Goal: Task Accomplishment & Management: Use online tool/utility

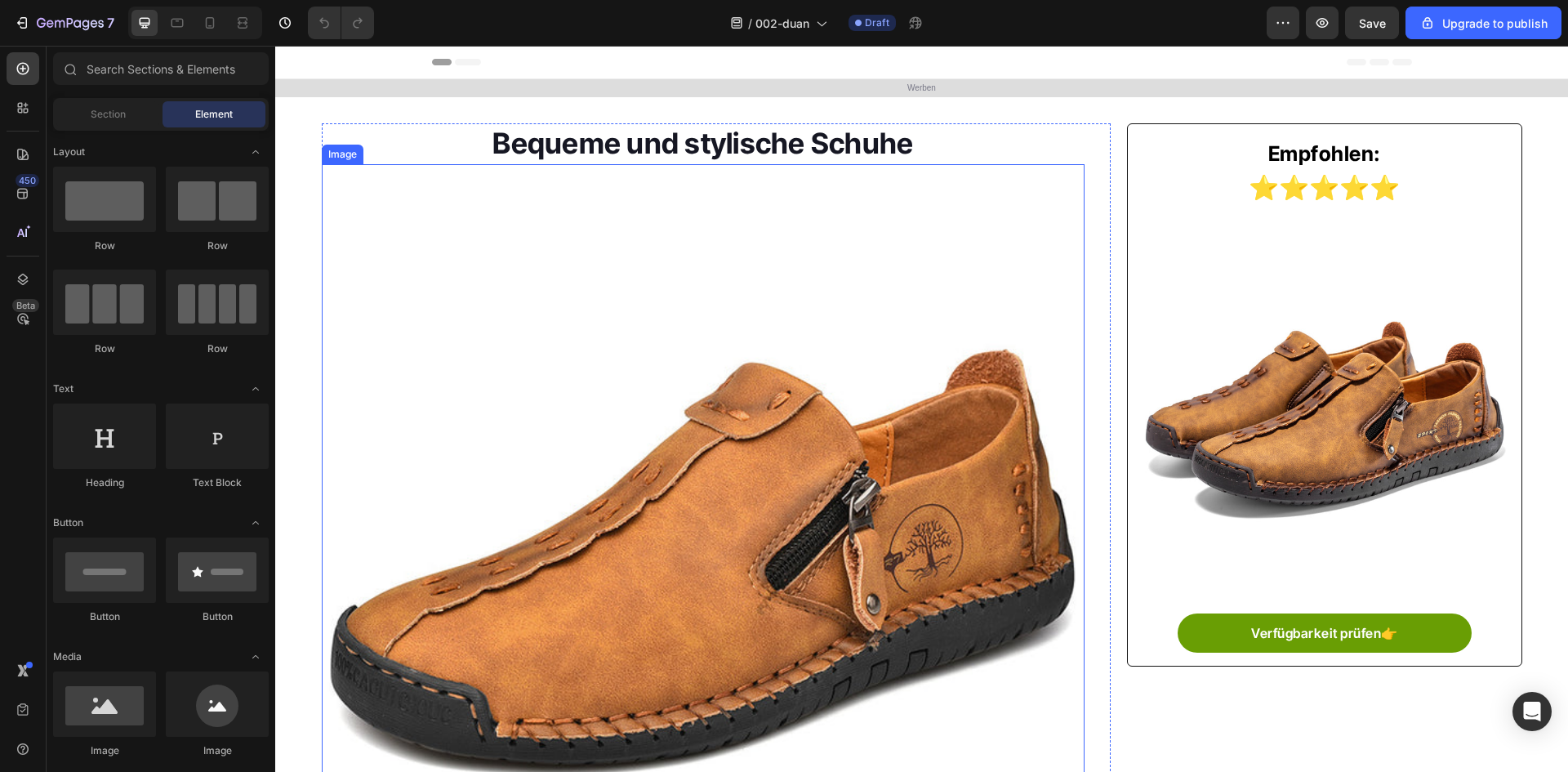
click at [619, 348] on img at bounding box center [703, 551] width 764 height 764
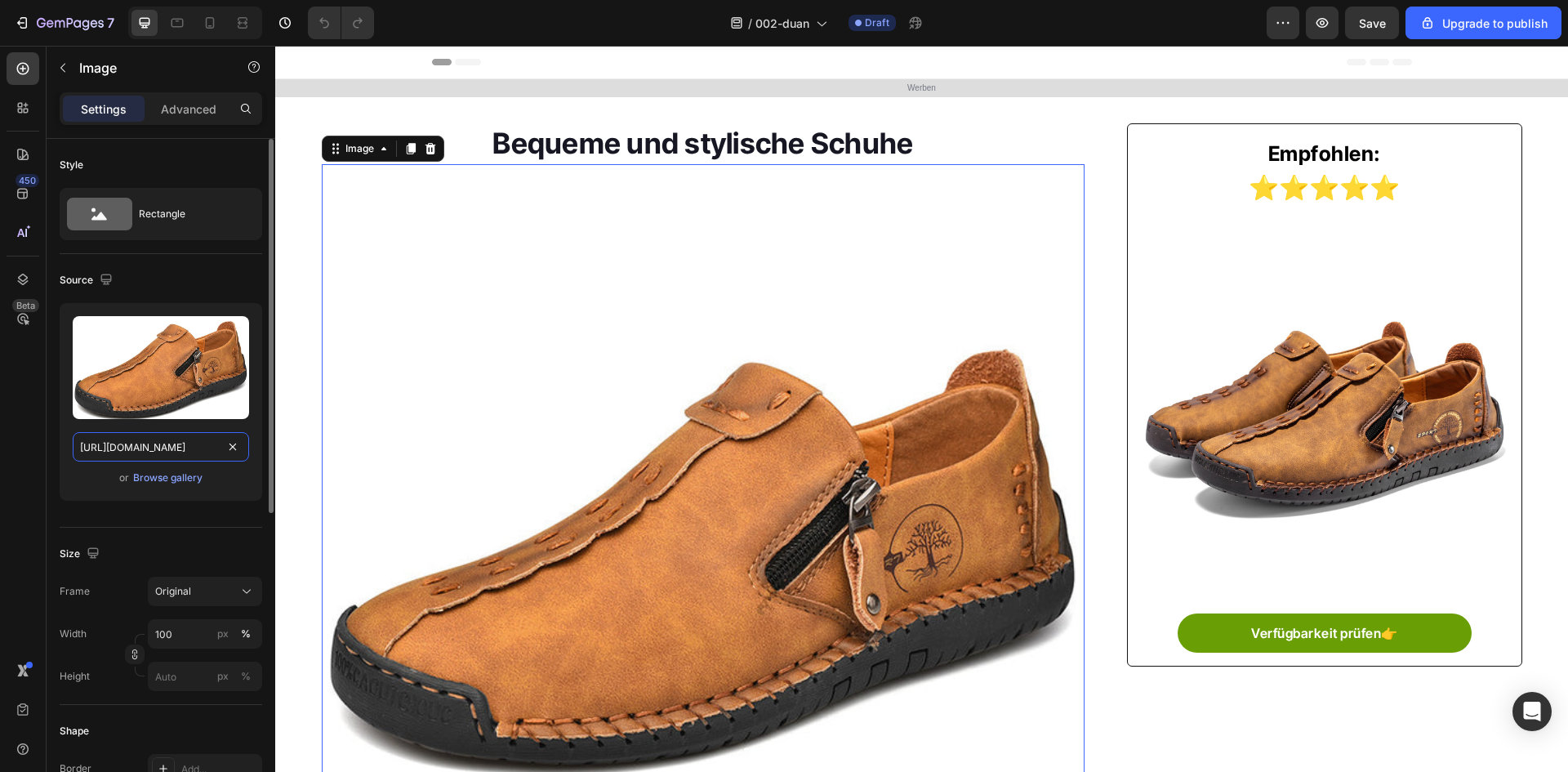
click at [117, 449] on input "[URL][DOMAIN_NAME]" at bounding box center [160, 446] width 176 height 29
paste input "iIRieE1FlPe0jRPPP__2216497950527-0-cib_1.jpg?v=1756175583"
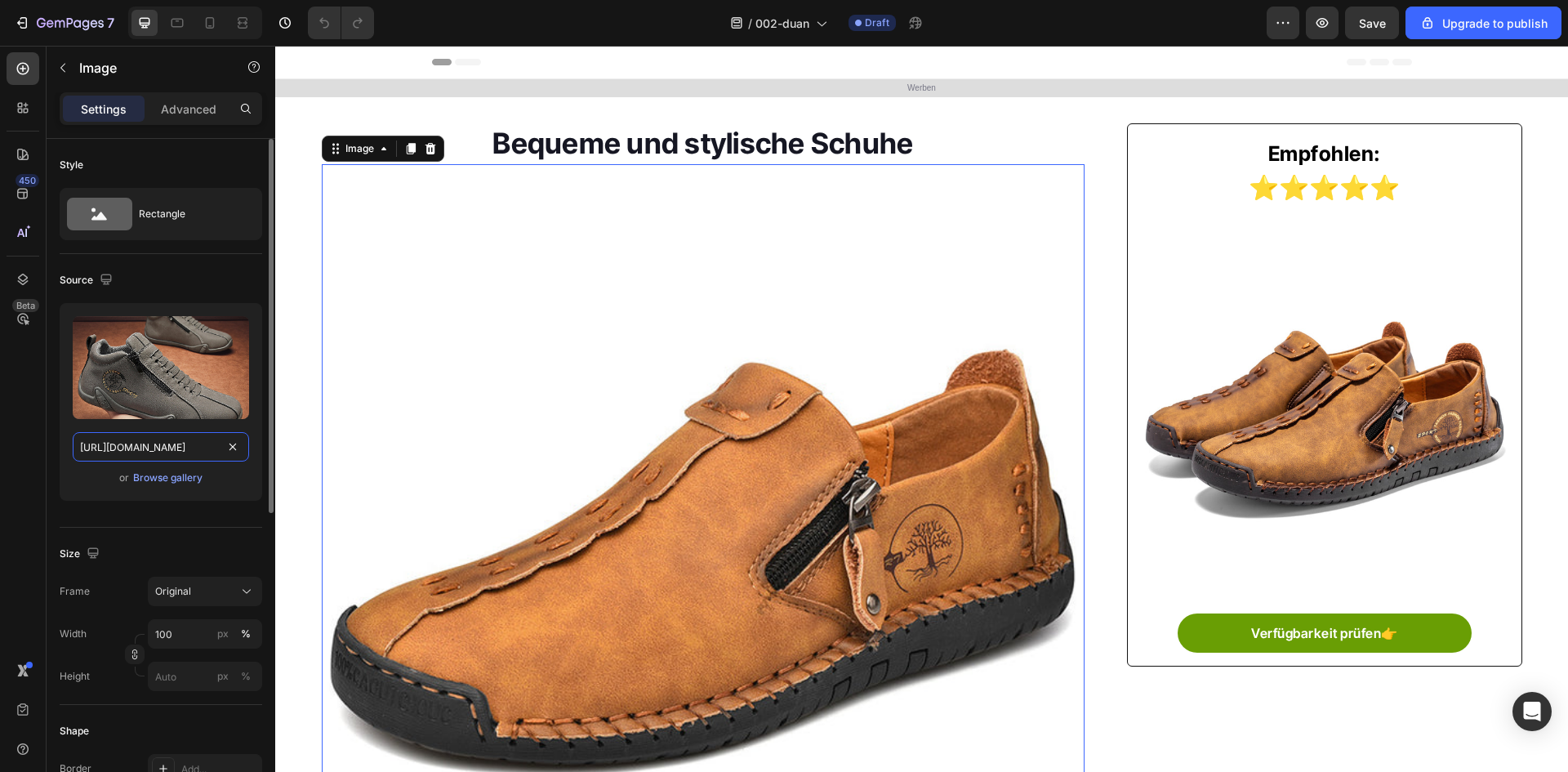
scroll to position [0, 408]
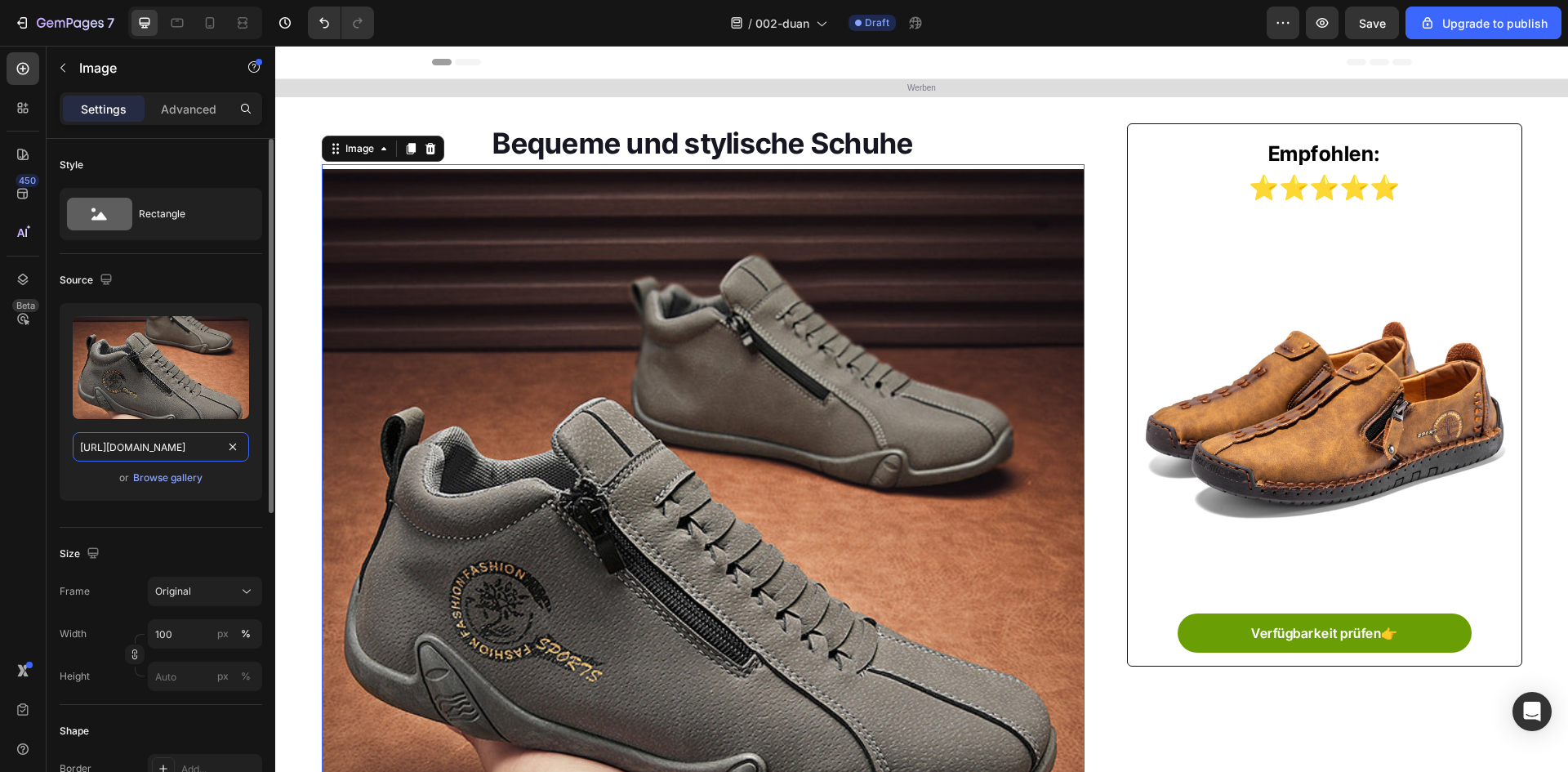
type input "[URL][DOMAIN_NAME]"
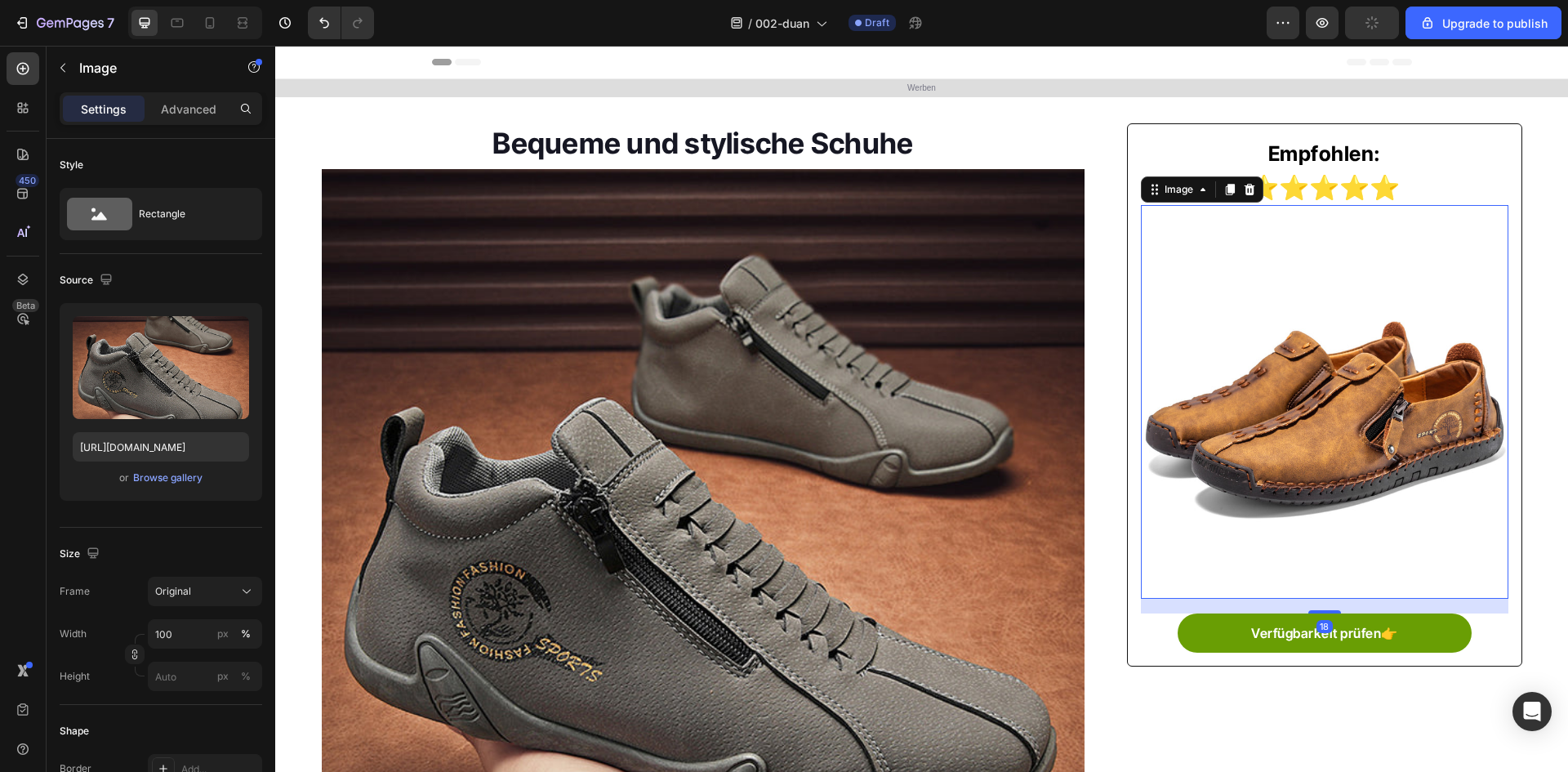
drag, startPoint x: 1239, startPoint y: 427, endPoint x: 1229, endPoint y: 436, distance: 13.5
click at [1239, 427] on img at bounding box center [1324, 396] width 367 height 367
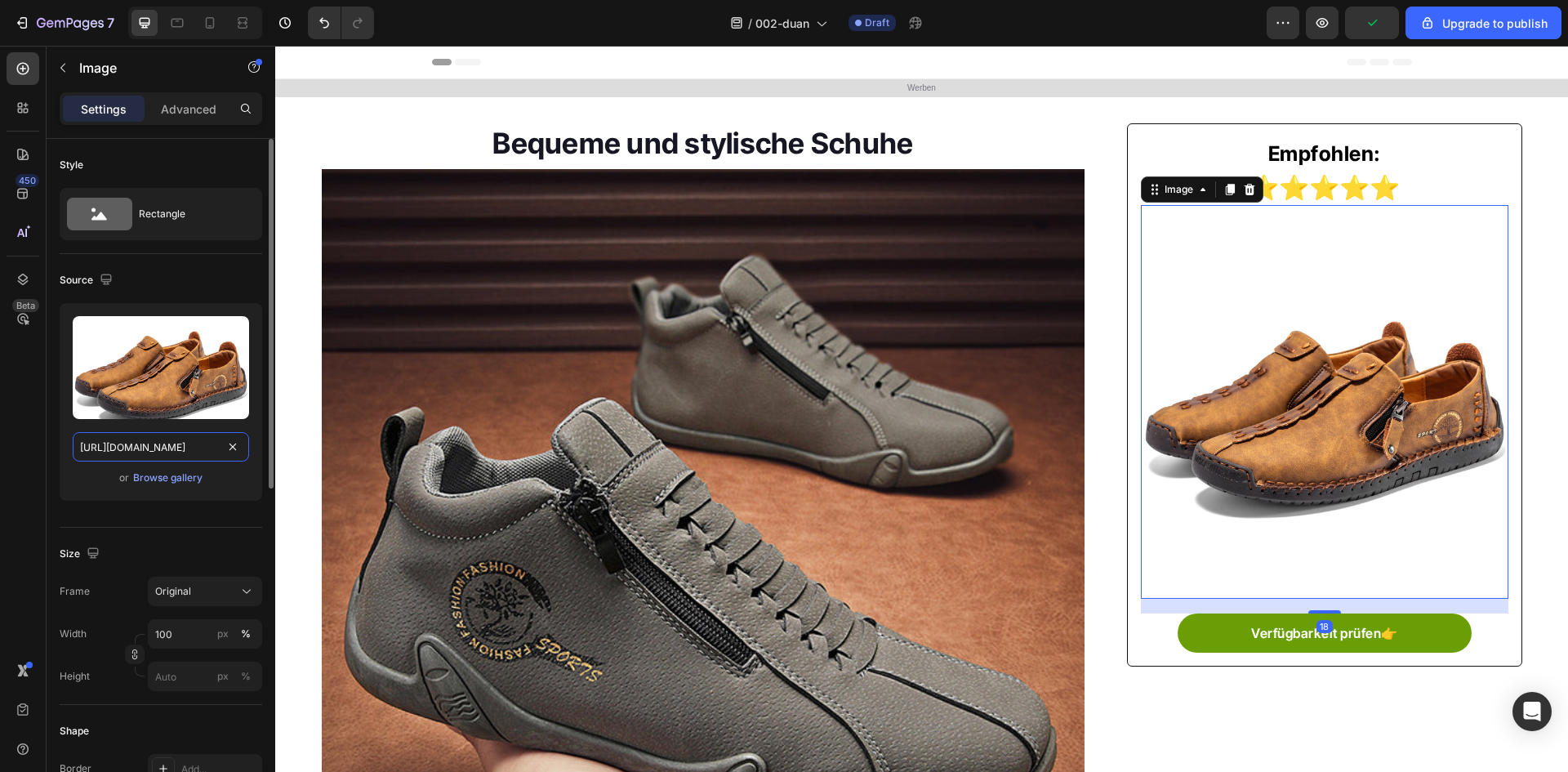
click at [173, 447] on input "[URL][DOMAIN_NAME]" at bounding box center [160, 446] width 176 height 29
paste input "0xXie2HhPkNty1aO__2202791909182-0-cib.jpg?v=1756175583"
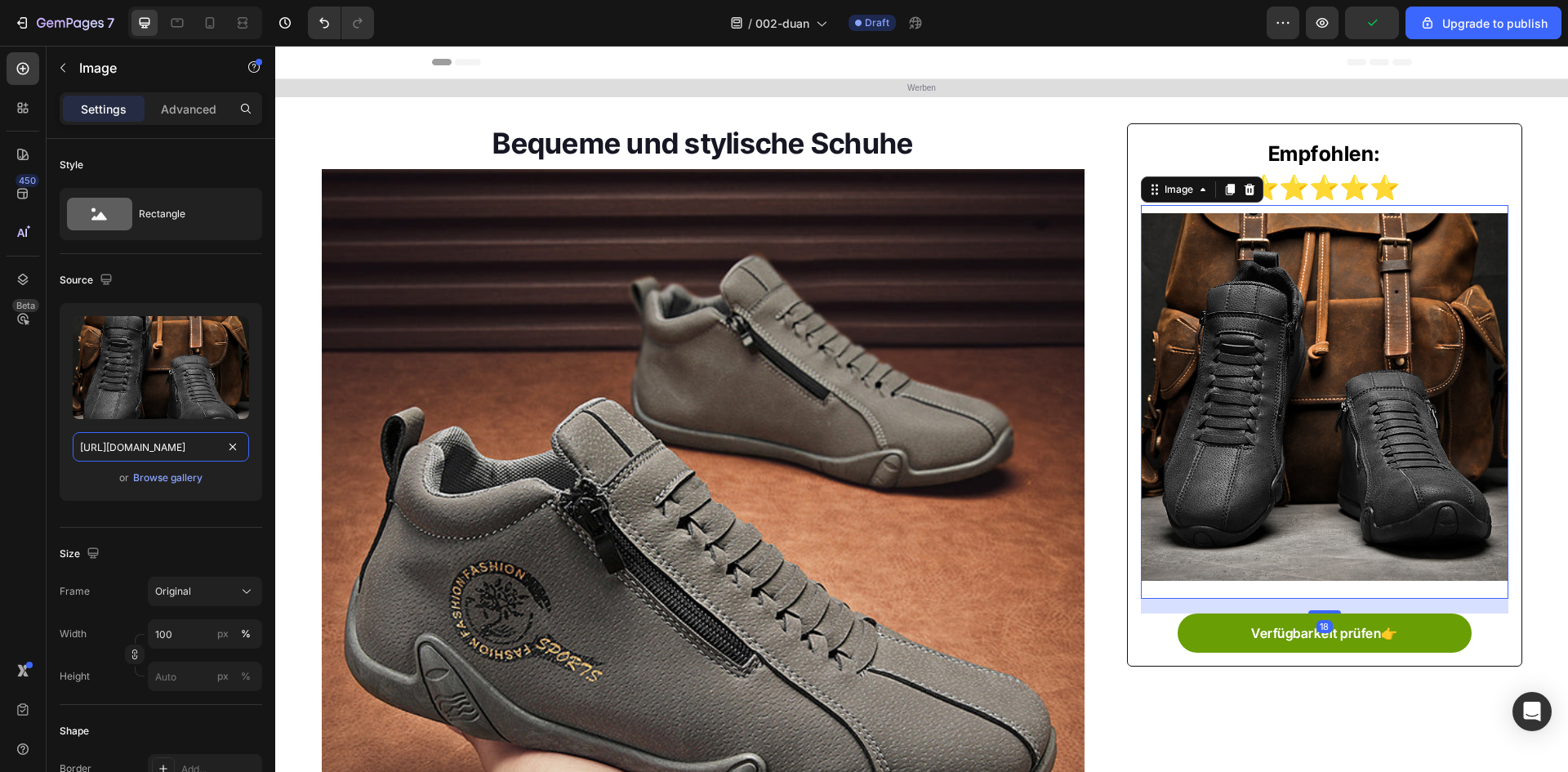
type input "[URL][DOMAIN_NAME]"
drag, startPoint x: 649, startPoint y: 363, endPoint x: 593, endPoint y: 378, distance: 58.0
click at [649, 363] on img at bounding box center [703, 551] width 764 height 764
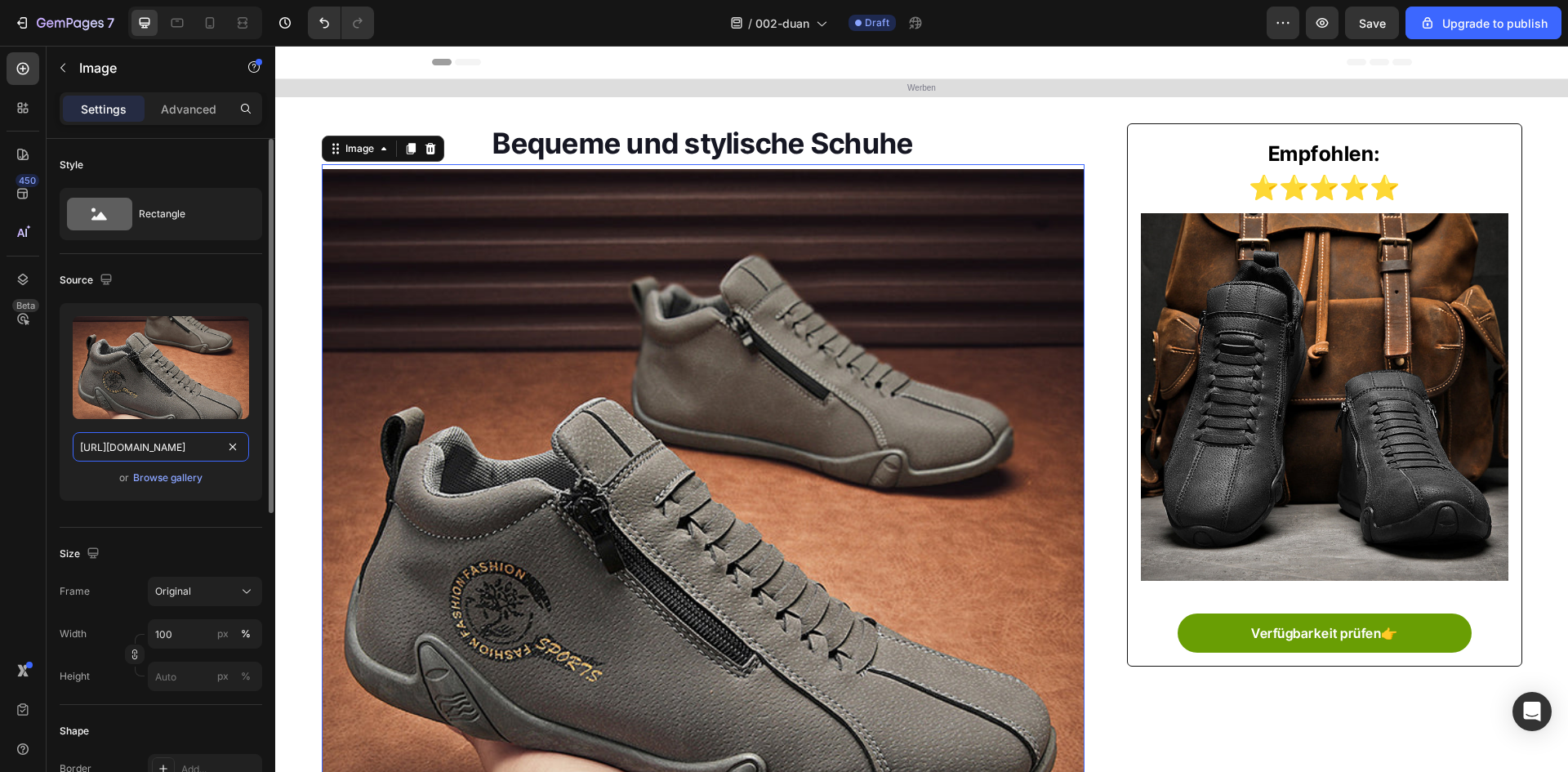
click at [104, 452] on input "[URL][DOMAIN_NAME]" at bounding box center [160, 446] width 176 height 29
paste input "5krHwQ1knTUCPsSdz__2209224374728-0-cib"
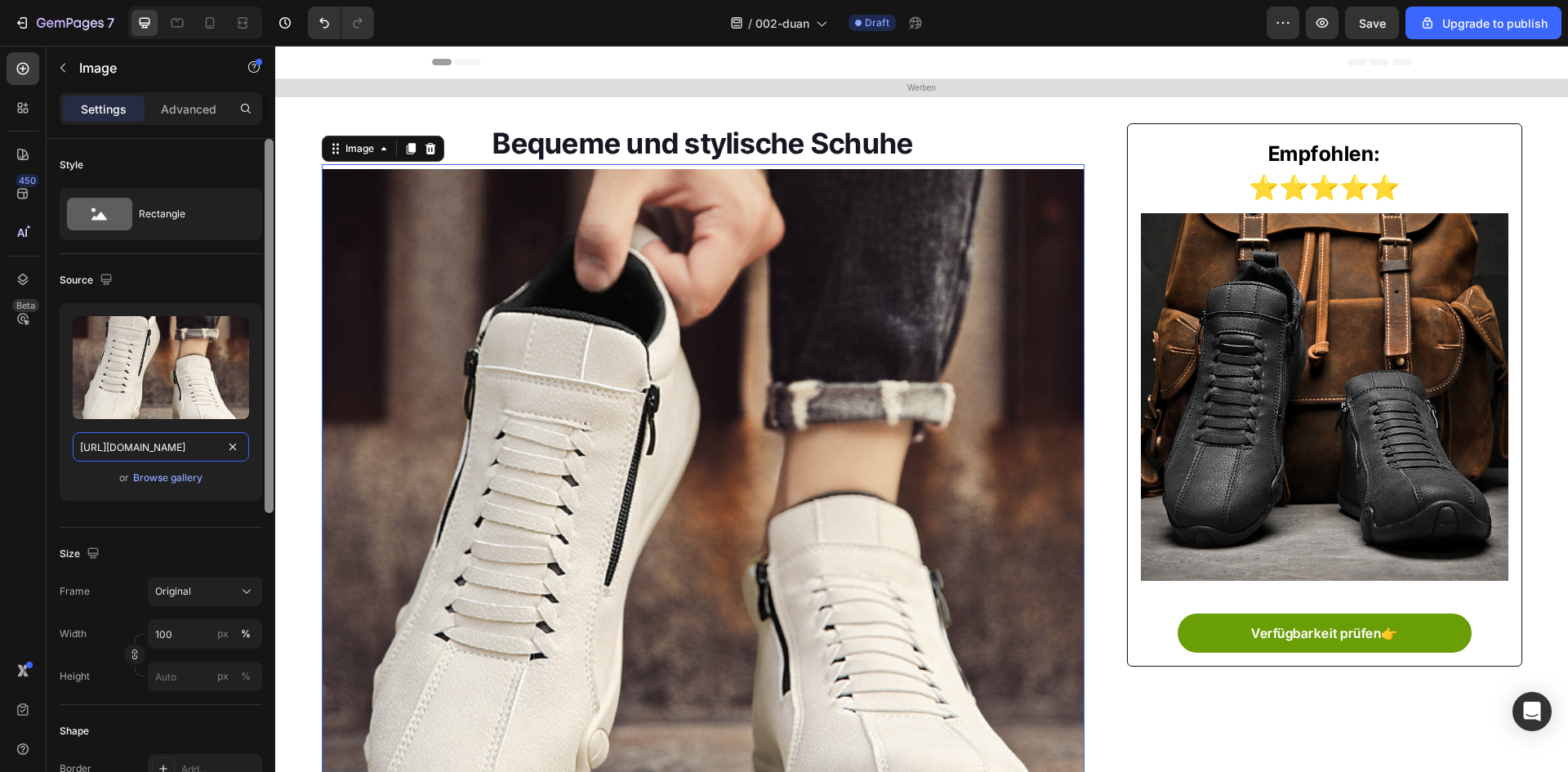
type input "[URL][DOMAIN_NAME]"
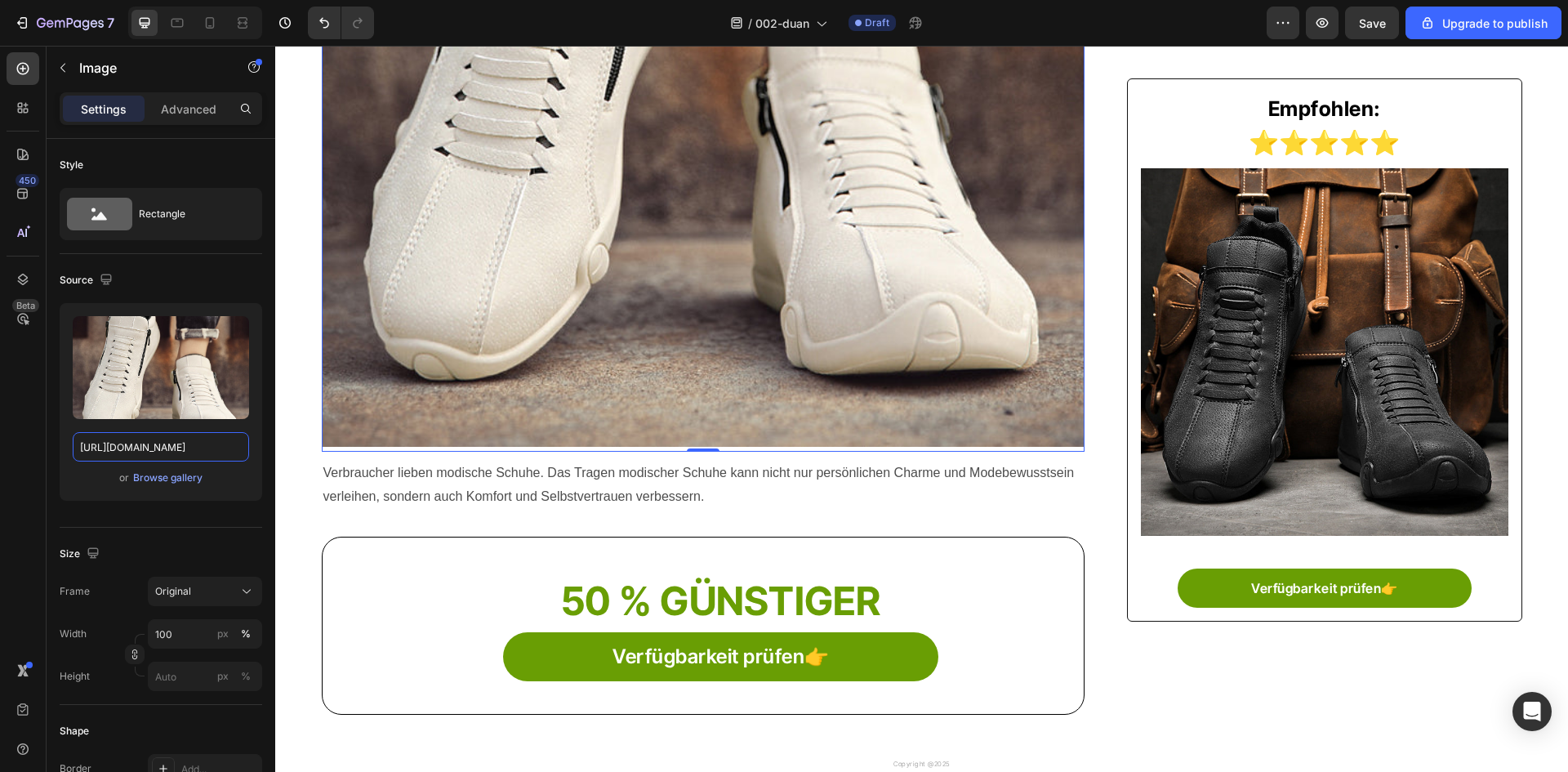
scroll to position [490, 0]
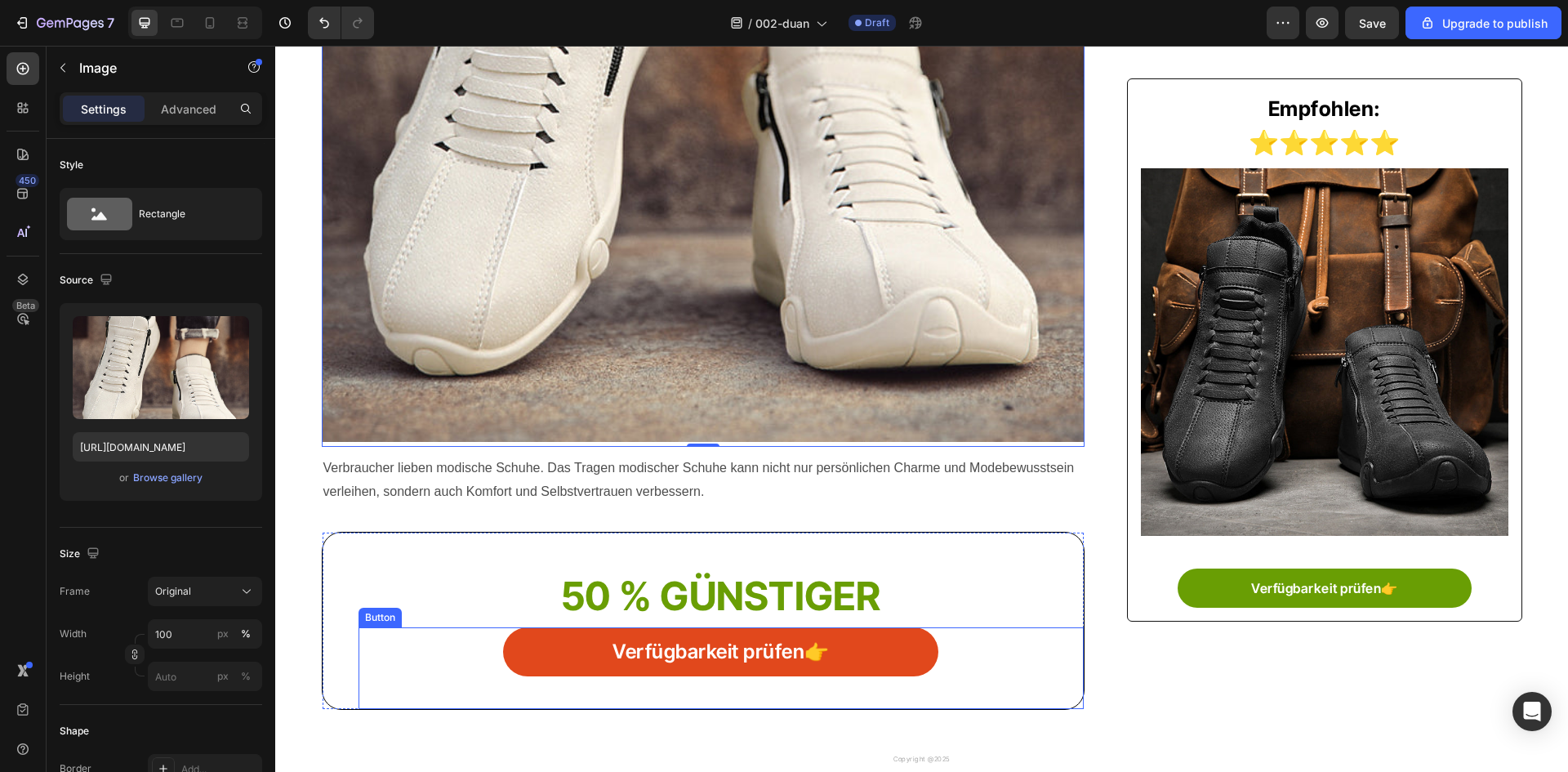
click at [566, 658] on link "Verfügbarkeit prüfen👉" at bounding box center [720, 652] width 435 height 49
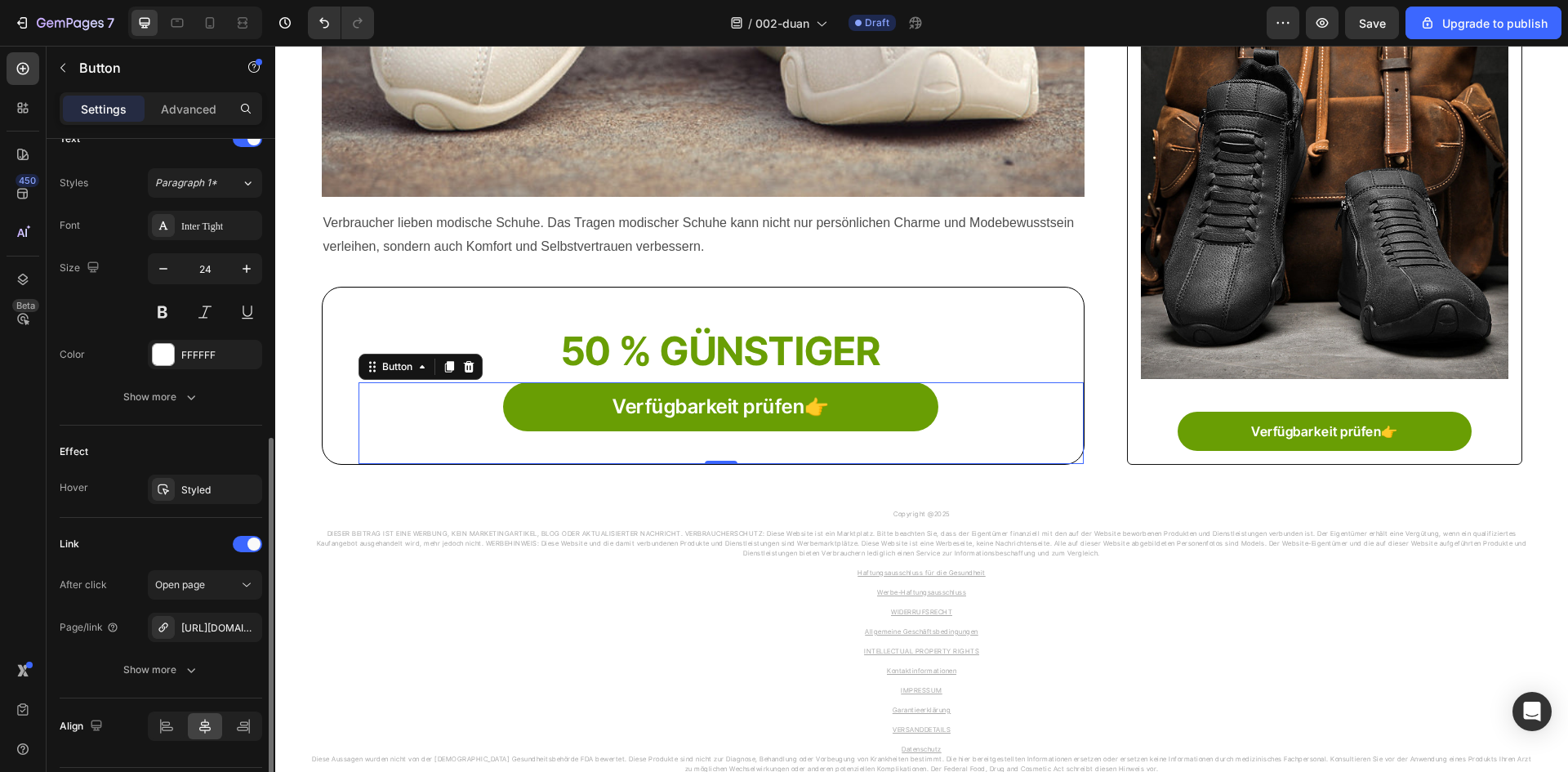
scroll to position [619, 0]
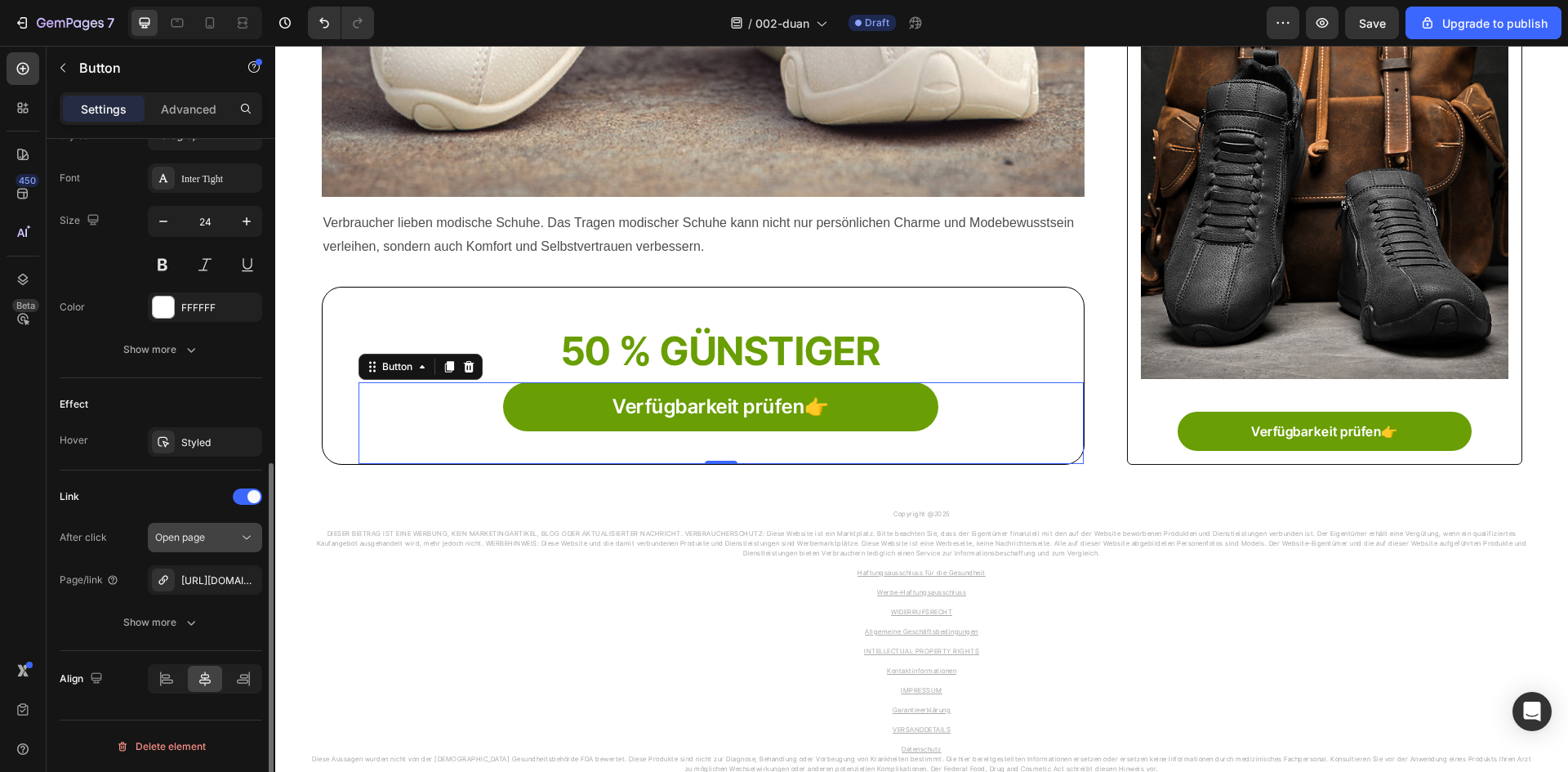
click at [0, 0] on icon "button" at bounding box center [0, 0] width 0 height 0
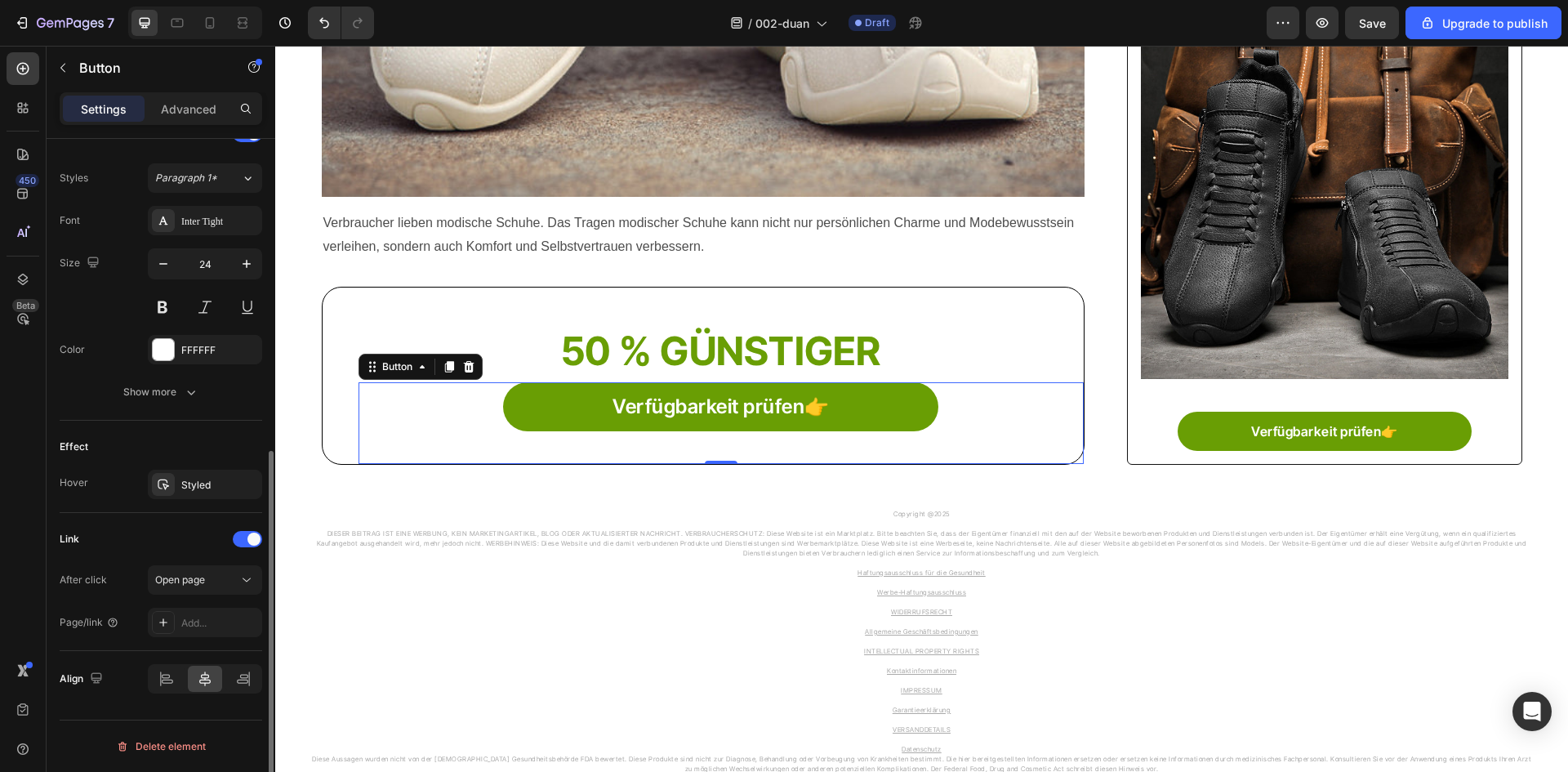
scroll to position [576, 0]
click at [167, 622] on icon at bounding box center [164, 622] width 13 height 13
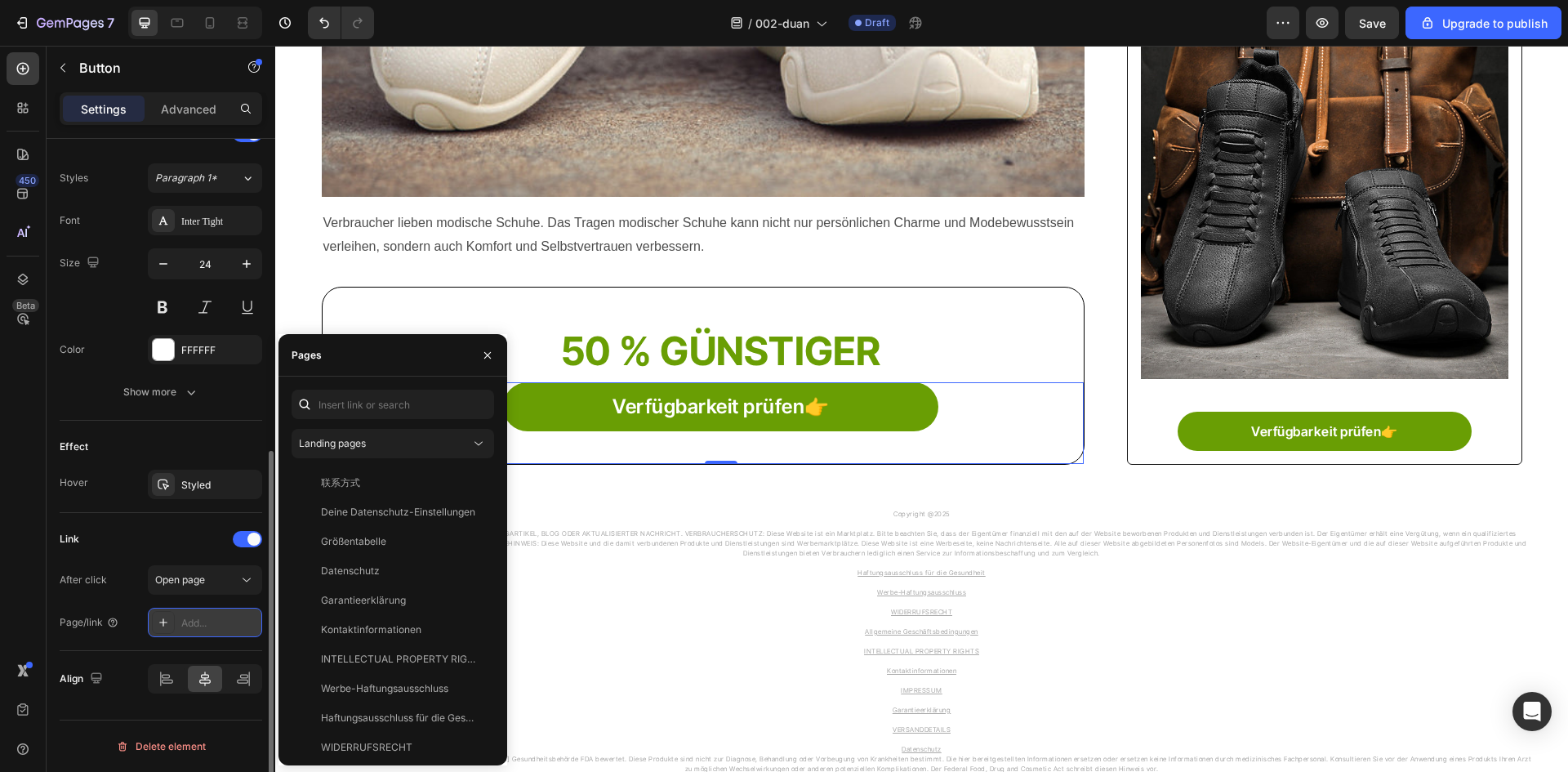
click at [165, 625] on icon at bounding box center [164, 622] width 13 height 13
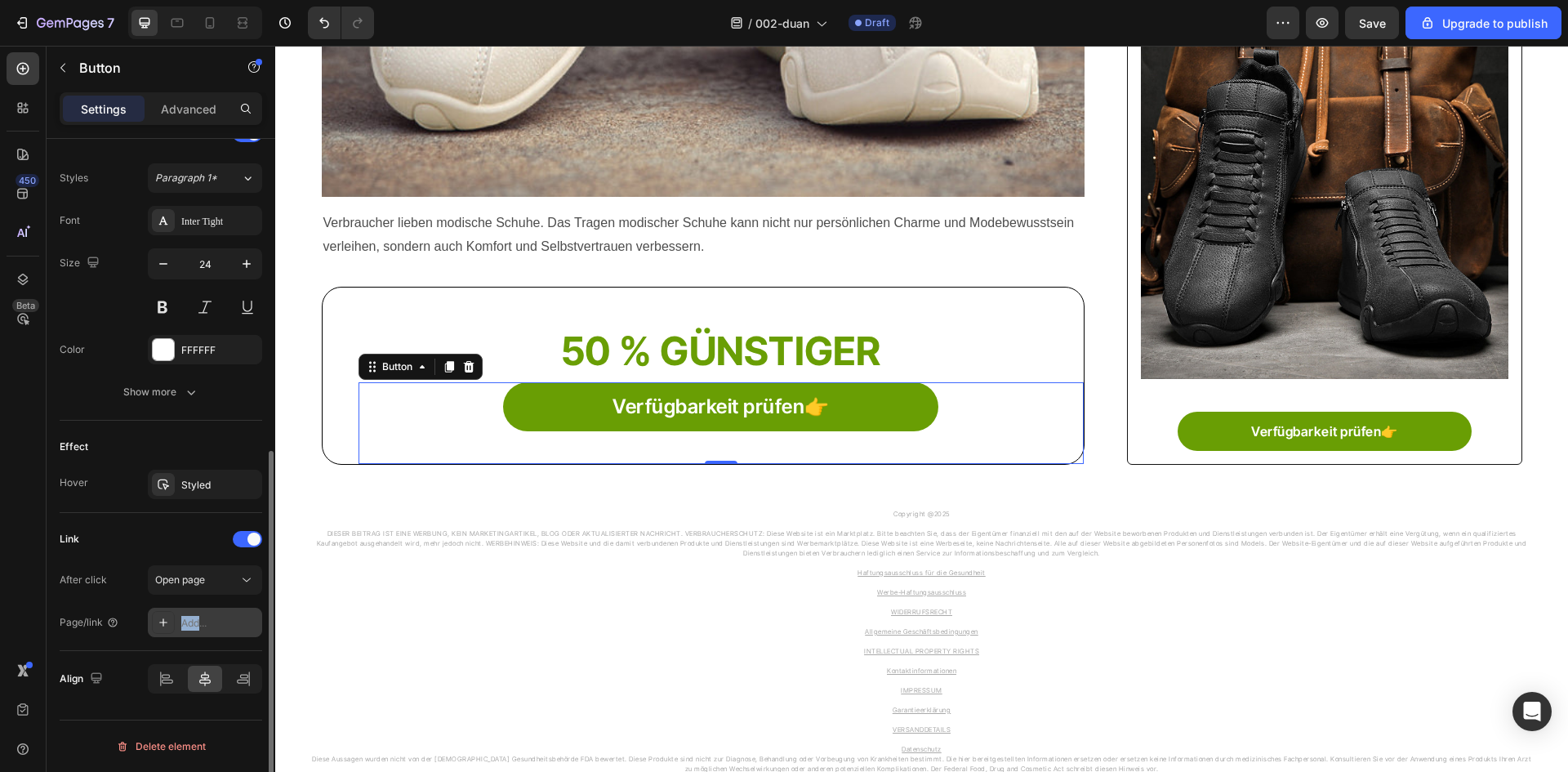
click at [165, 626] on icon at bounding box center [164, 622] width 13 height 13
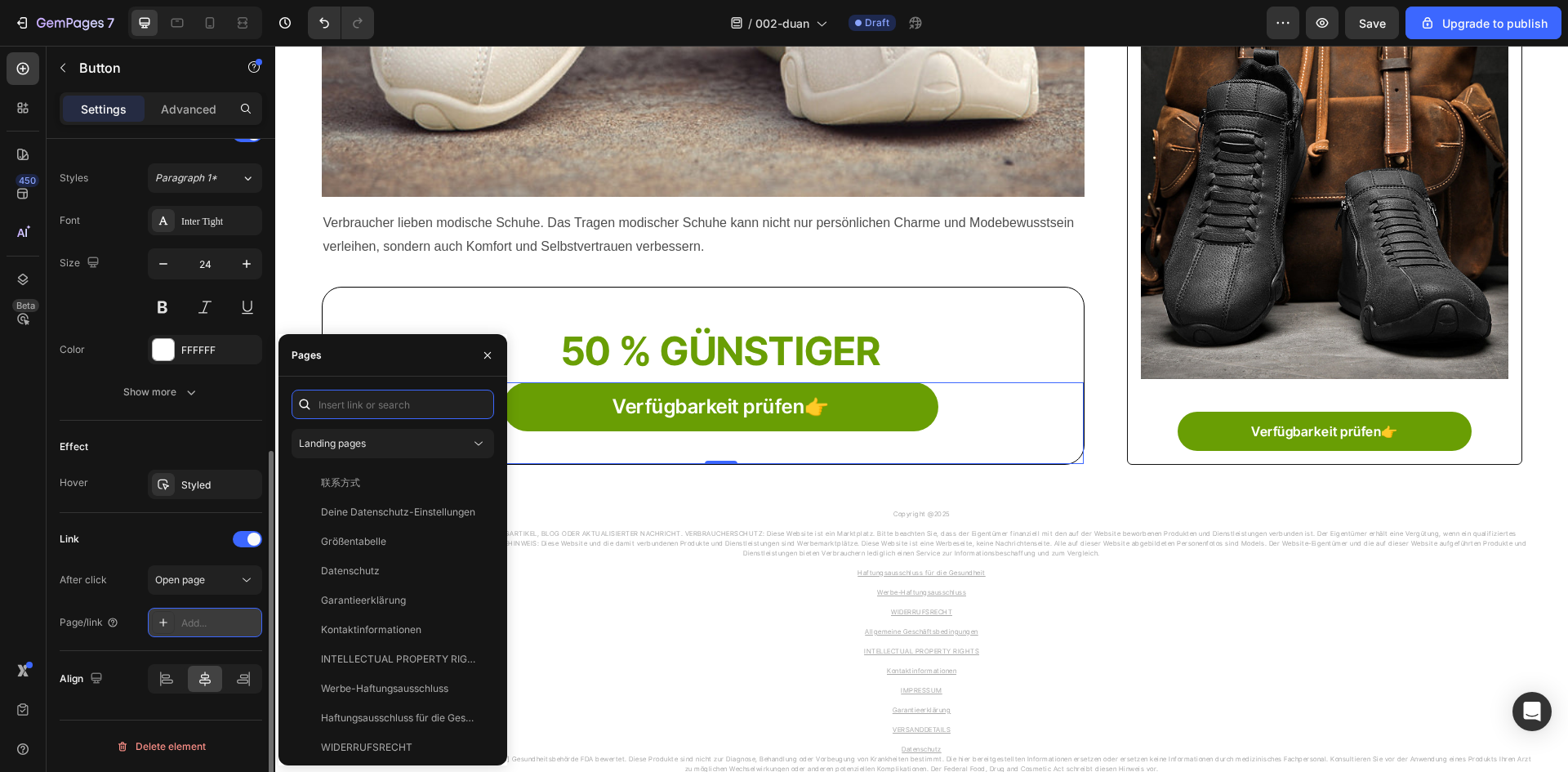
paste input "[URL][DOMAIN_NAME]"
type input "[URL][DOMAIN_NAME]"
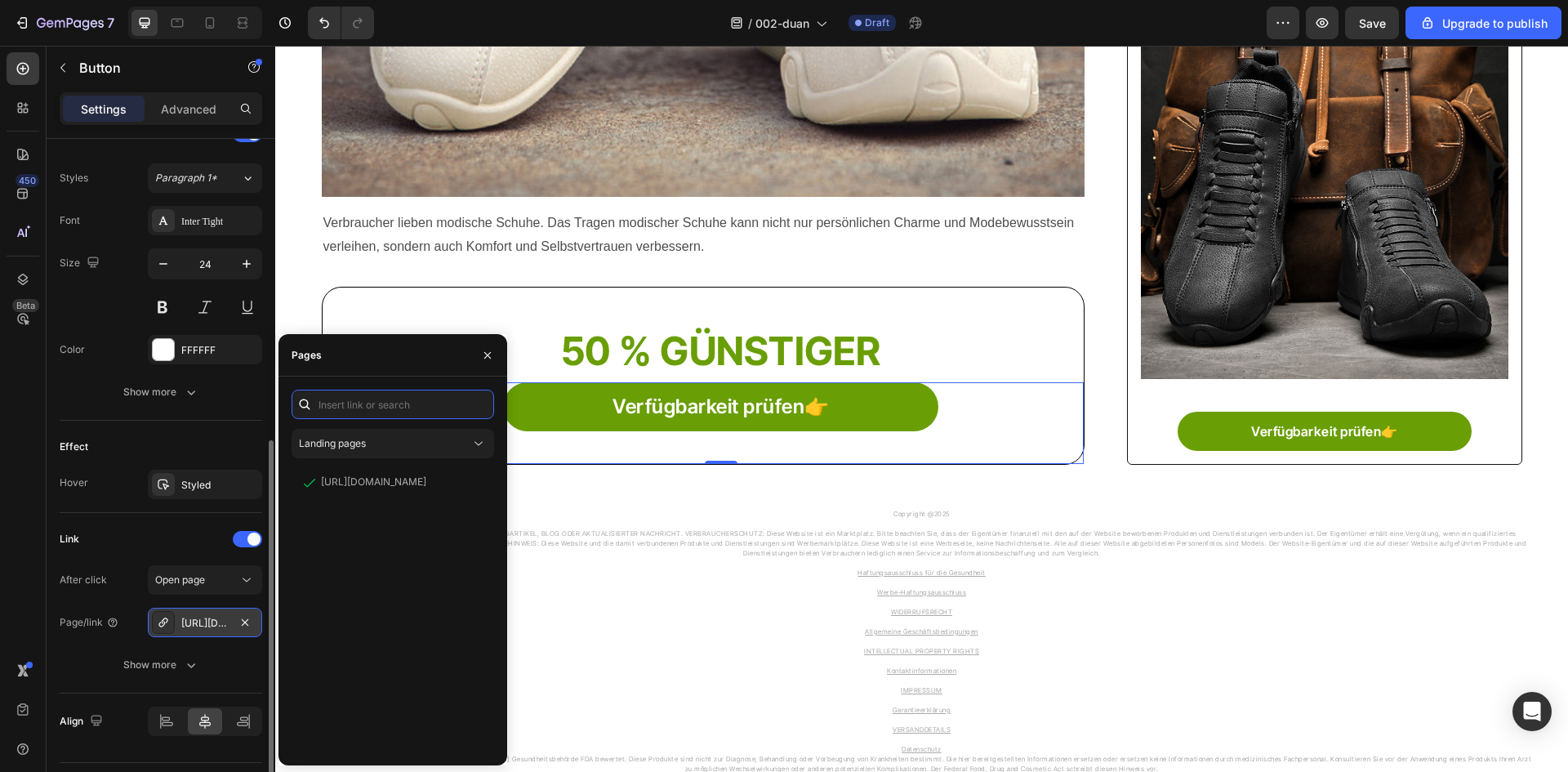
scroll to position [0, 0]
click at [154, 546] on div "Link" at bounding box center [160, 539] width 202 height 26
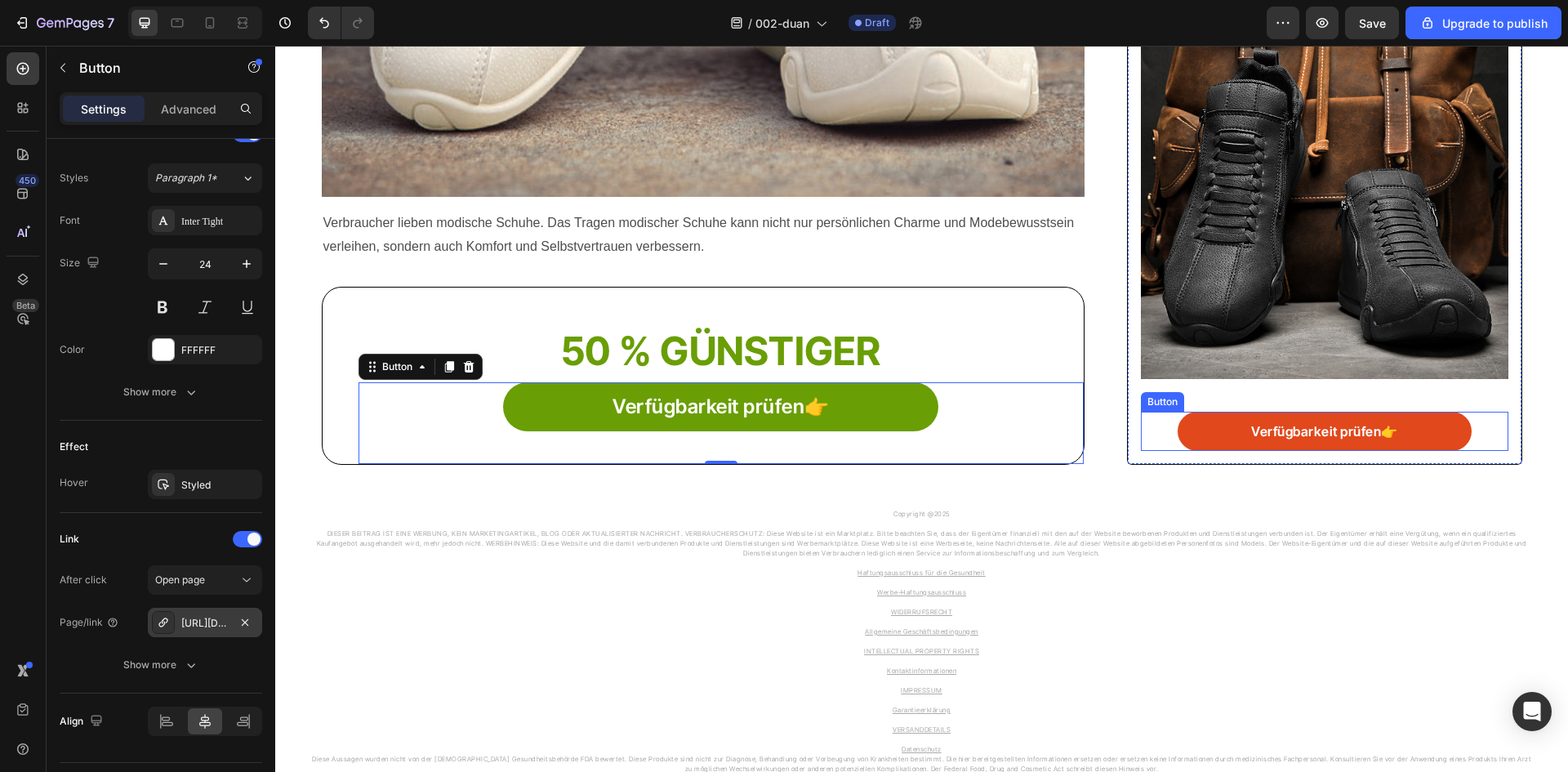
drag, startPoint x: 1254, startPoint y: 437, endPoint x: 1235, endPoint y: 444, distance: 20.2
click at [1253, 437] on p "Verfügbarkeit prüfen👉" at bounding box center [1325, 431] width 147 height 19
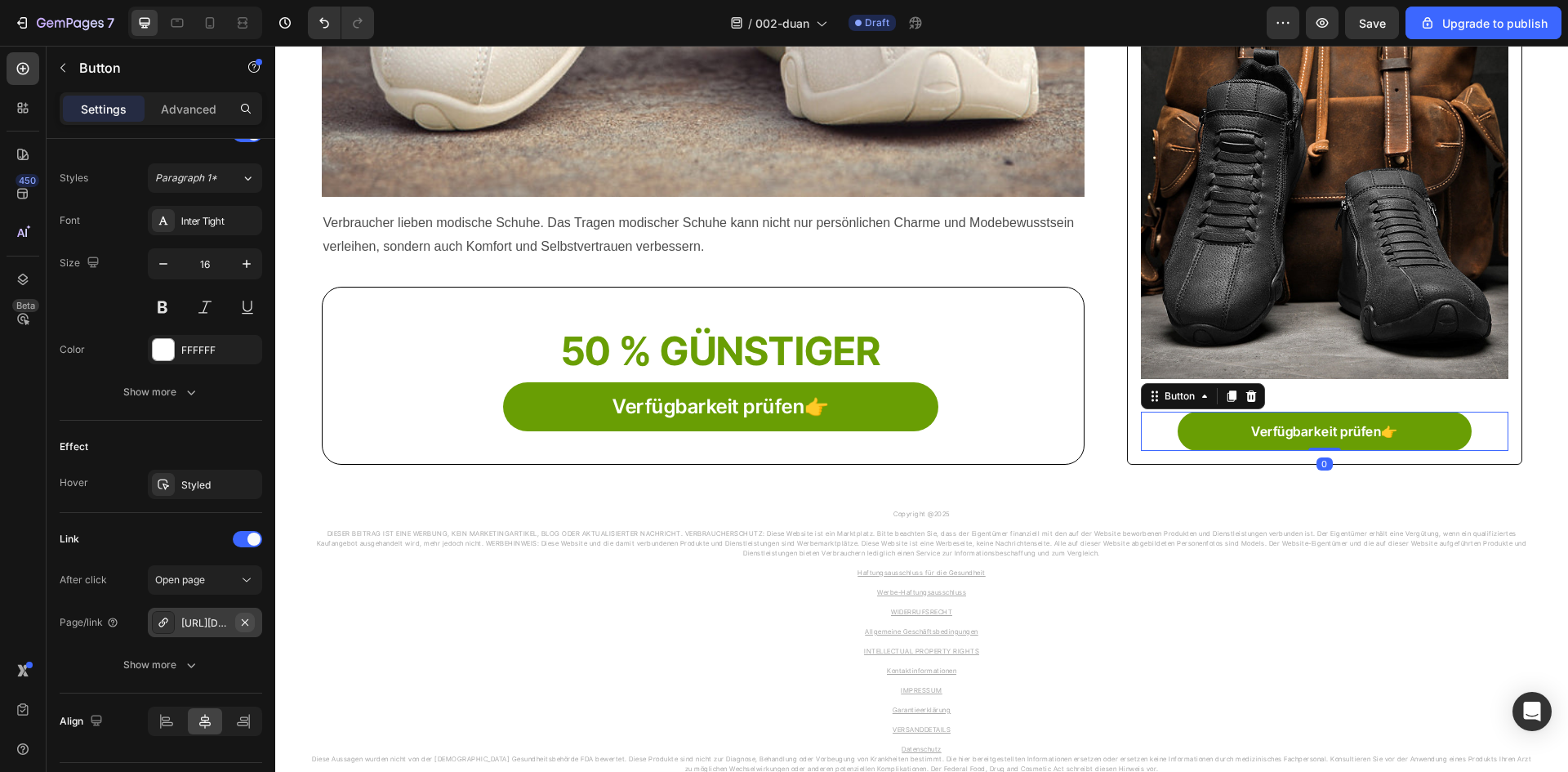
drag, startPoint x: 241, startPoint y: 622, endPoint x: 188, endPoint y: 633, distance: 54.1
click at [240, 622] on icon "button" at bounding box center [246, 622] width 13 height 13
click at [165, 629] on div at bounding box center [163, 622] width 23 height 23
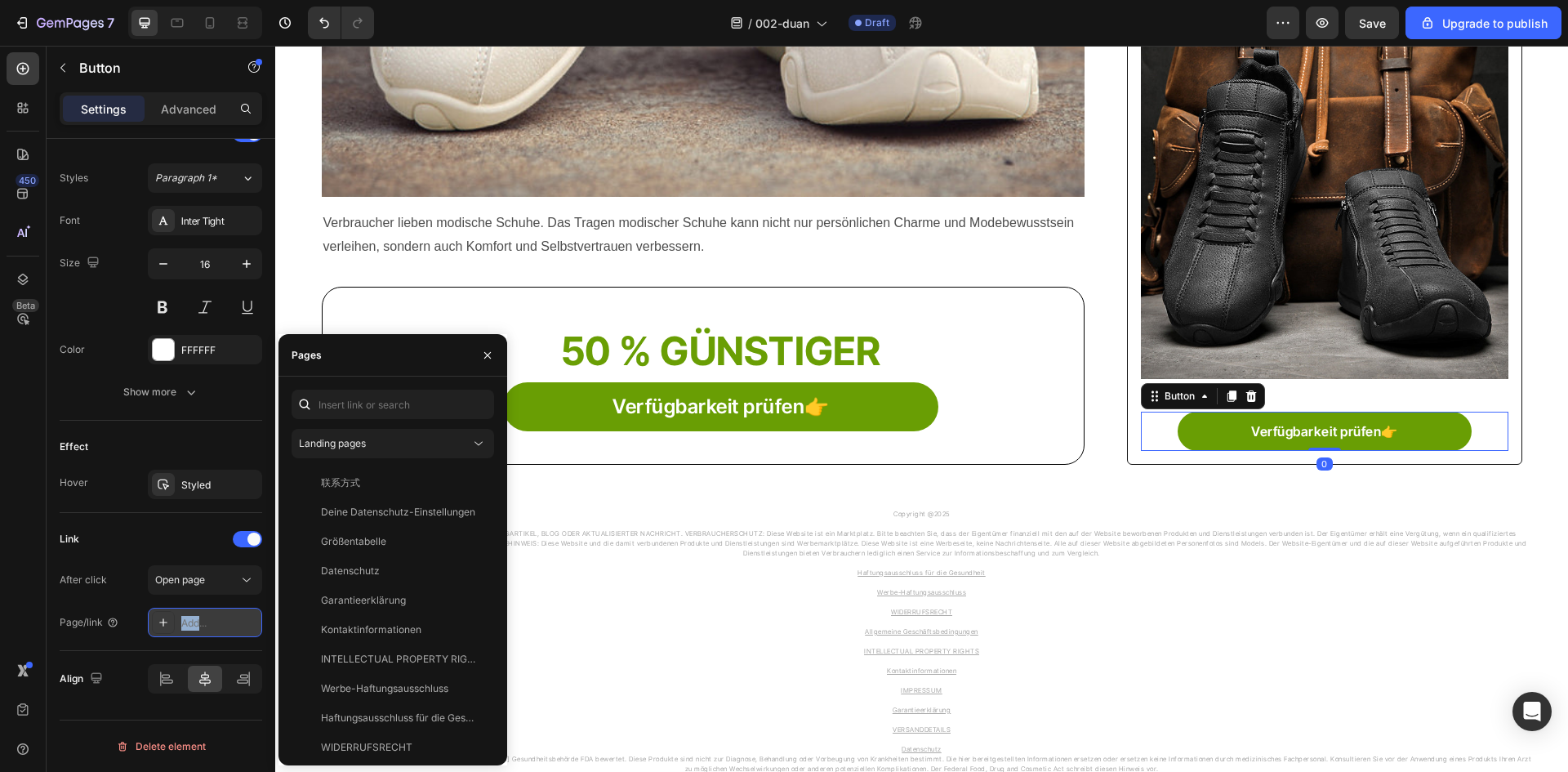
click at [165, 628] on icon at bounding box center [164, 622] width 13 height 13
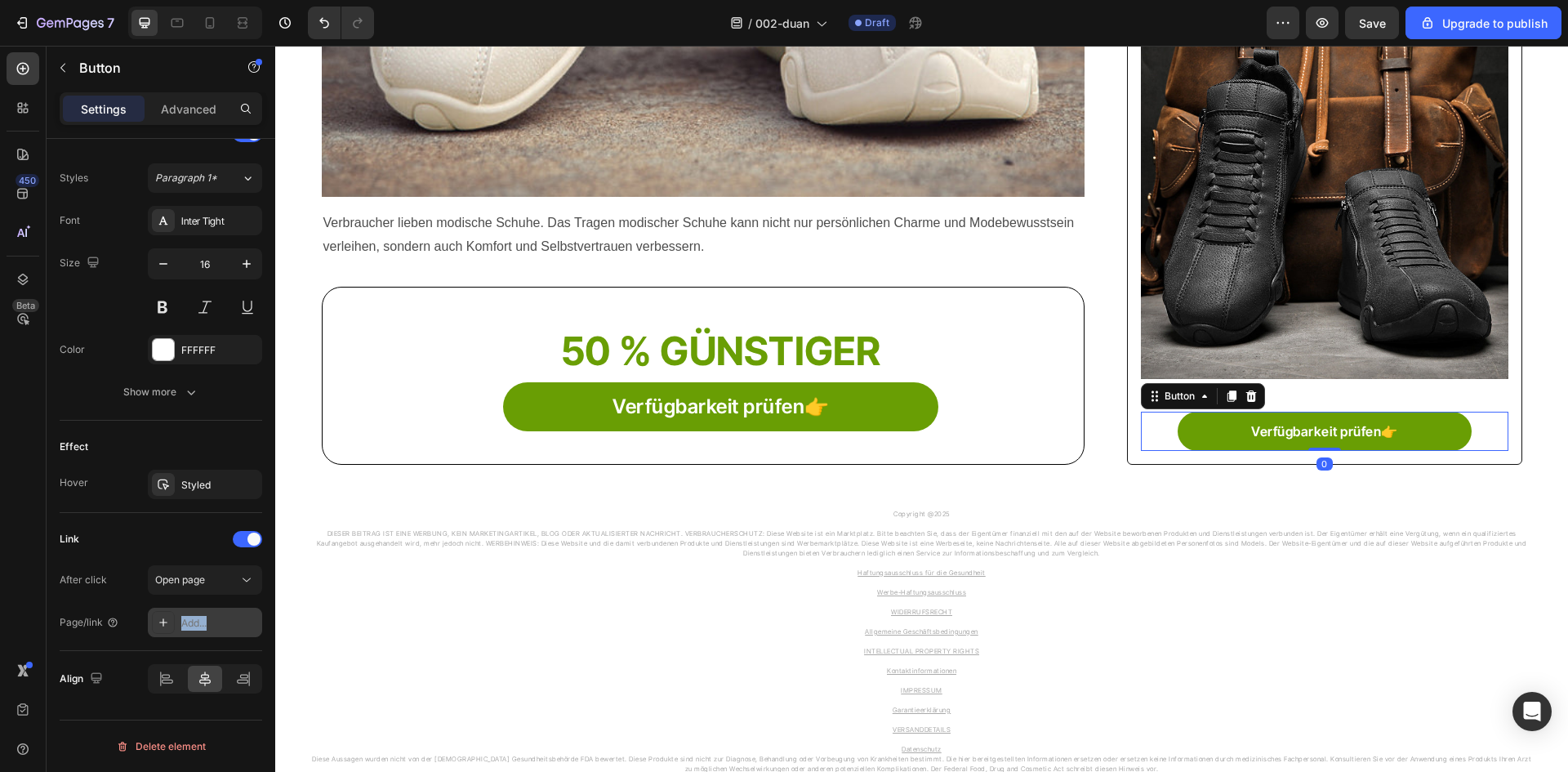
click at [165, 628] on icon at bounding box center [164, 622] width 13 height 13
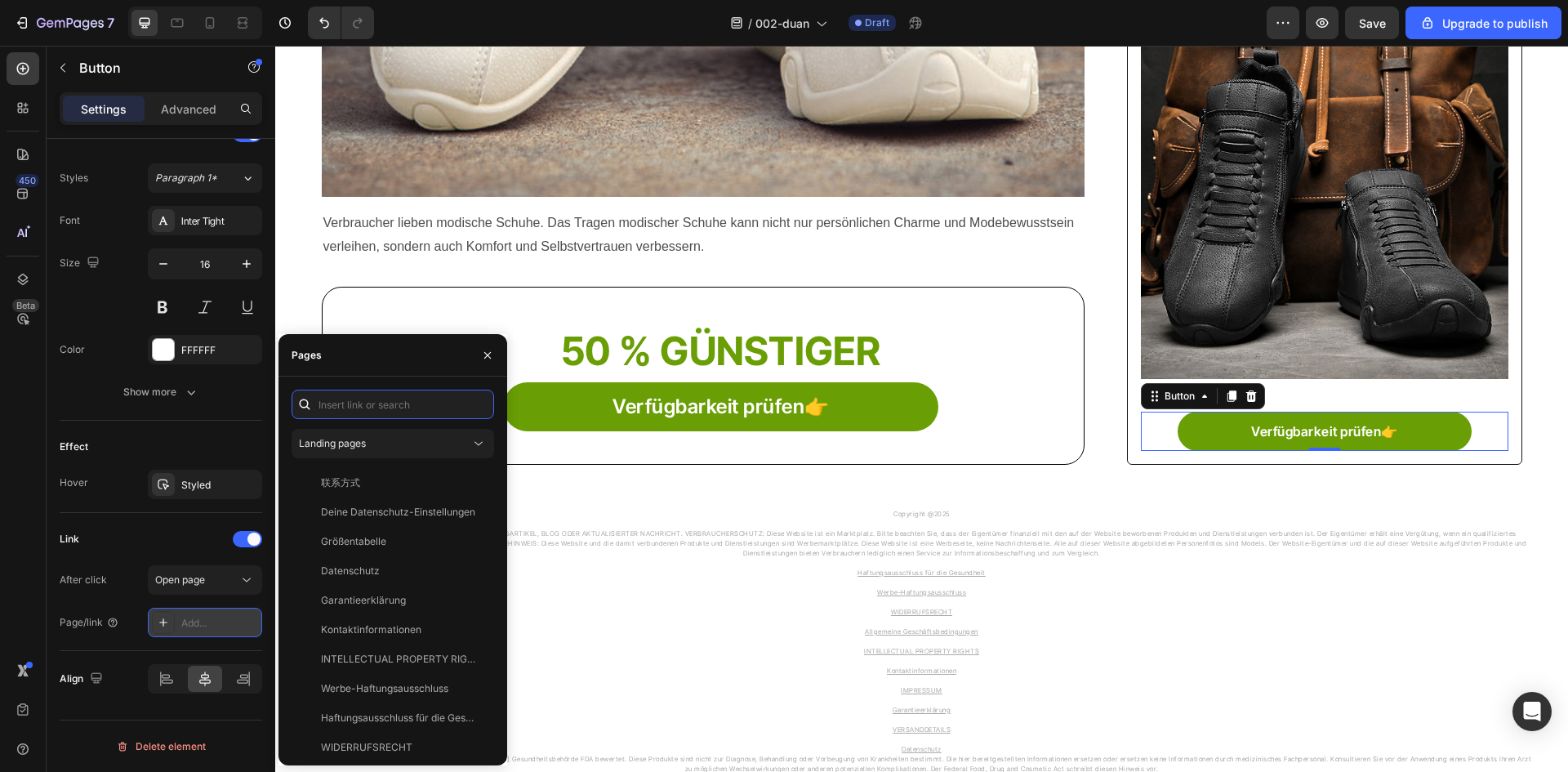
paste input "[URL][DOMAIN_NAME]"
type input "[URL][DOMAIN_NAME]"
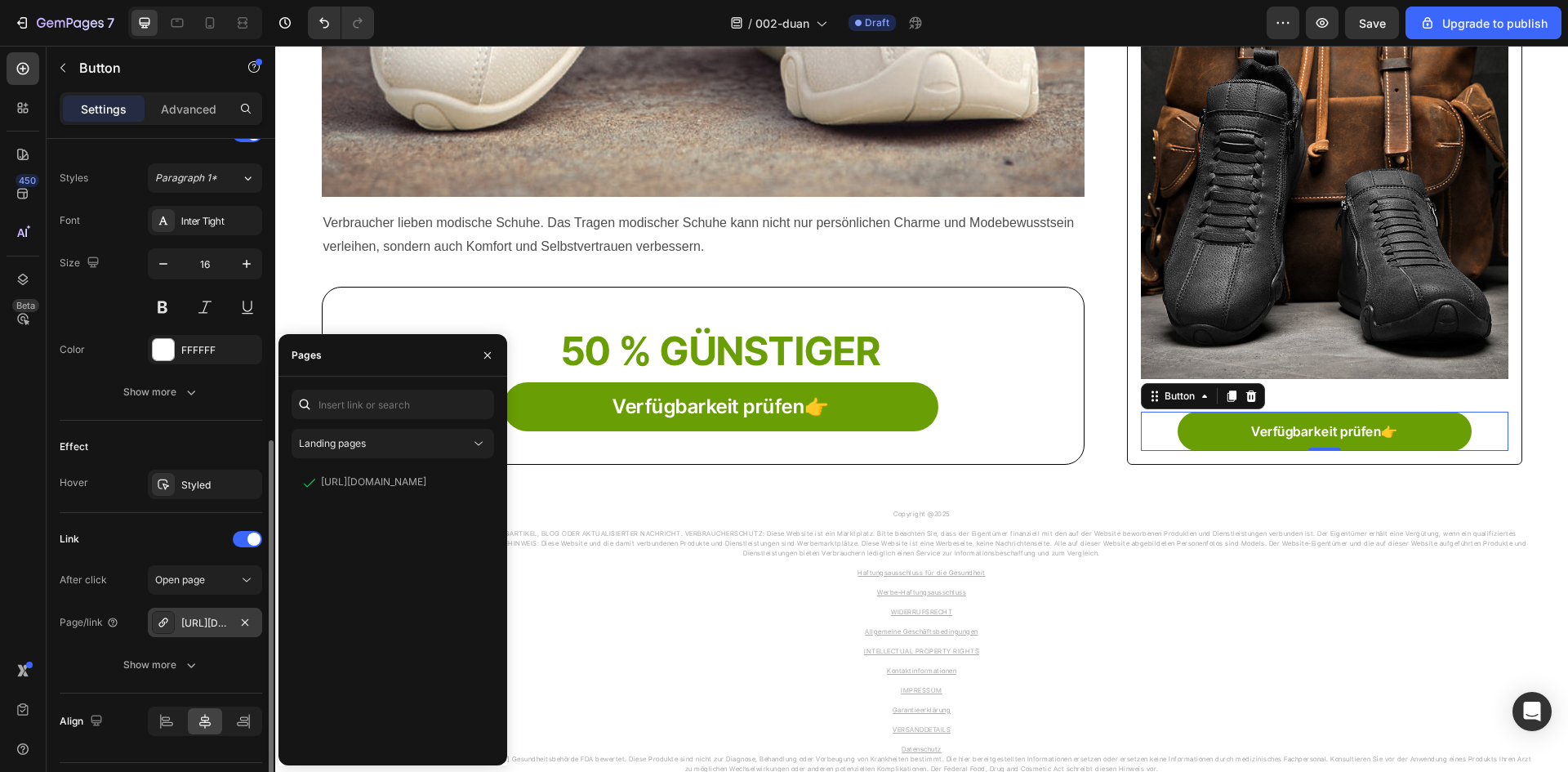
click at [145, 554] on div "Link After click Open page Page/link [URL][DOMAIN_NAME] Show more" at bounding box center [160, 603] width 202 height 154
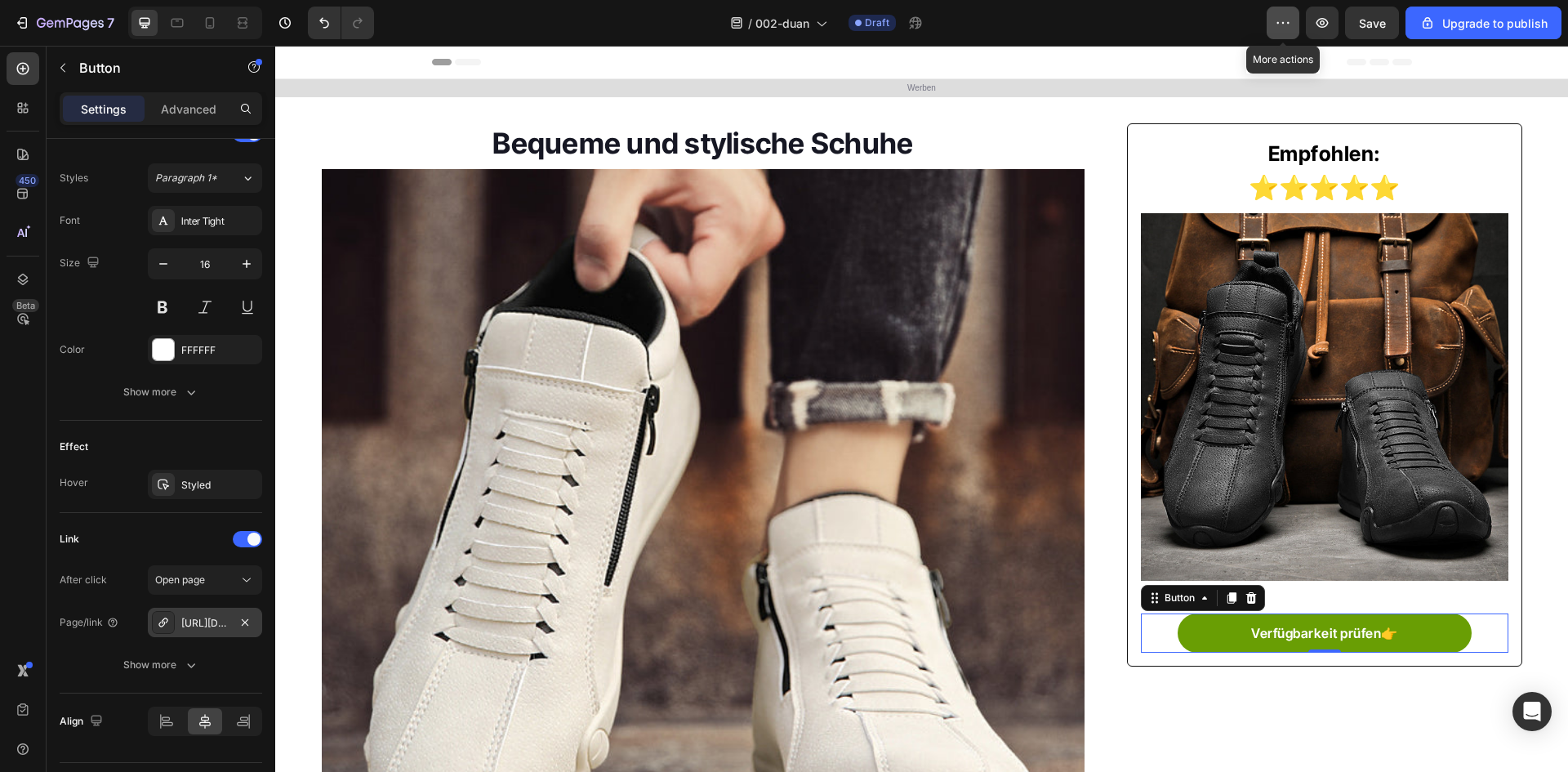
click at [1291, 24] on icon "button" at bounding box center [1283, 23] width 17 height 17
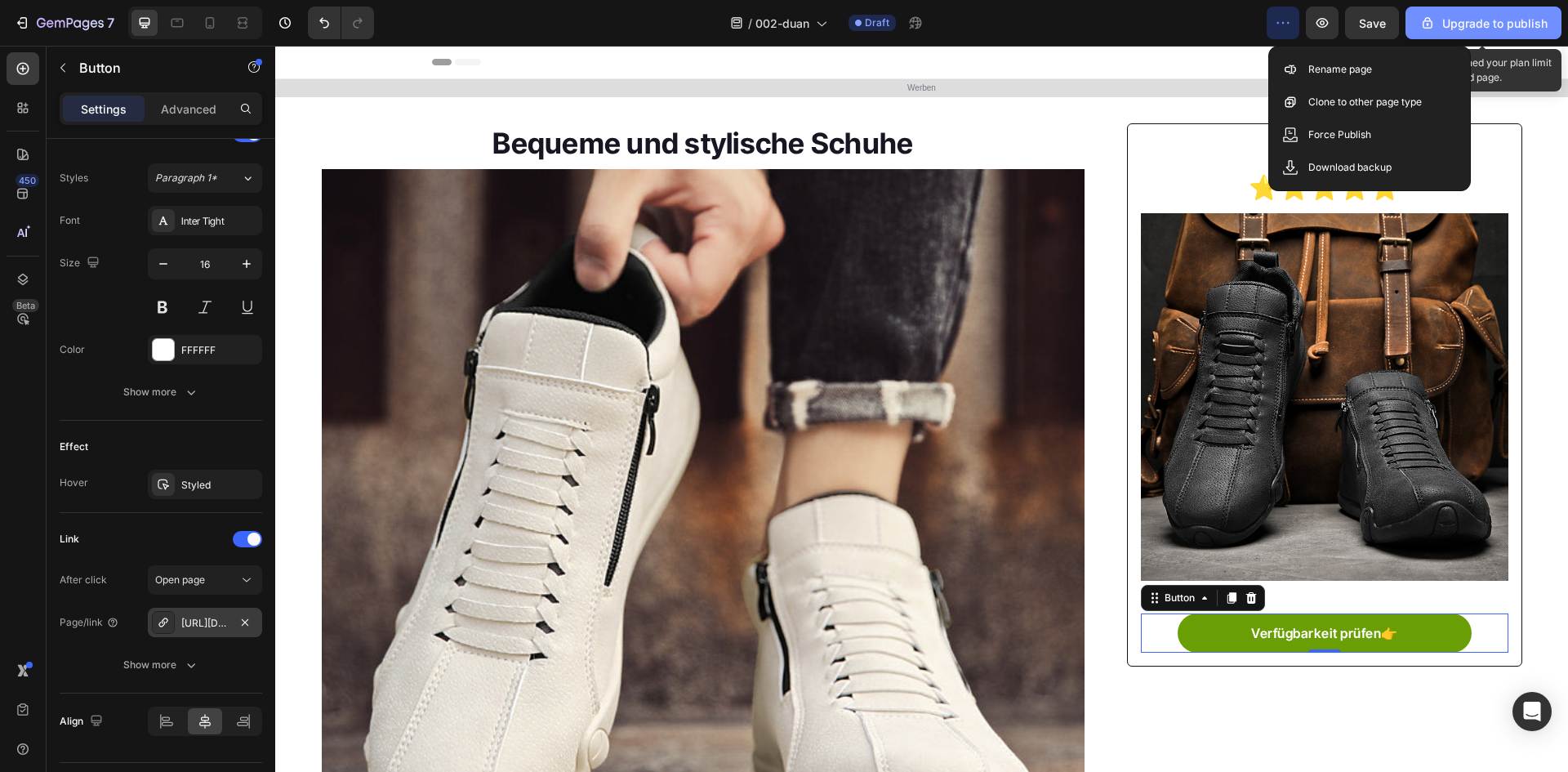
click at [1488, 23] on div "Upgrade to publish" at bounding box center [1484, 23] width 129 height 18
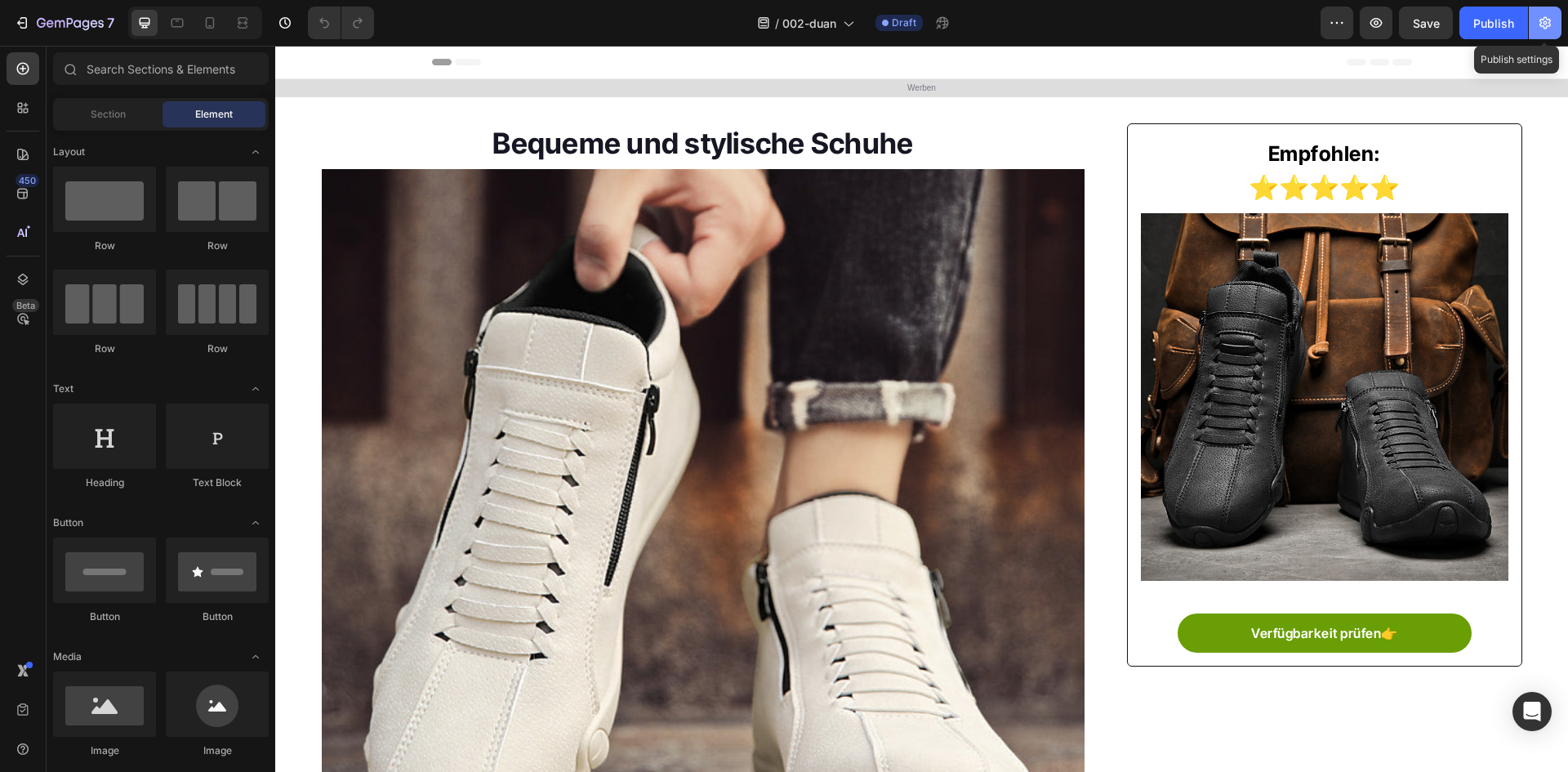
click at [1544, 13] on button "button" at bounding box center [1545, 23] width 33 height 33
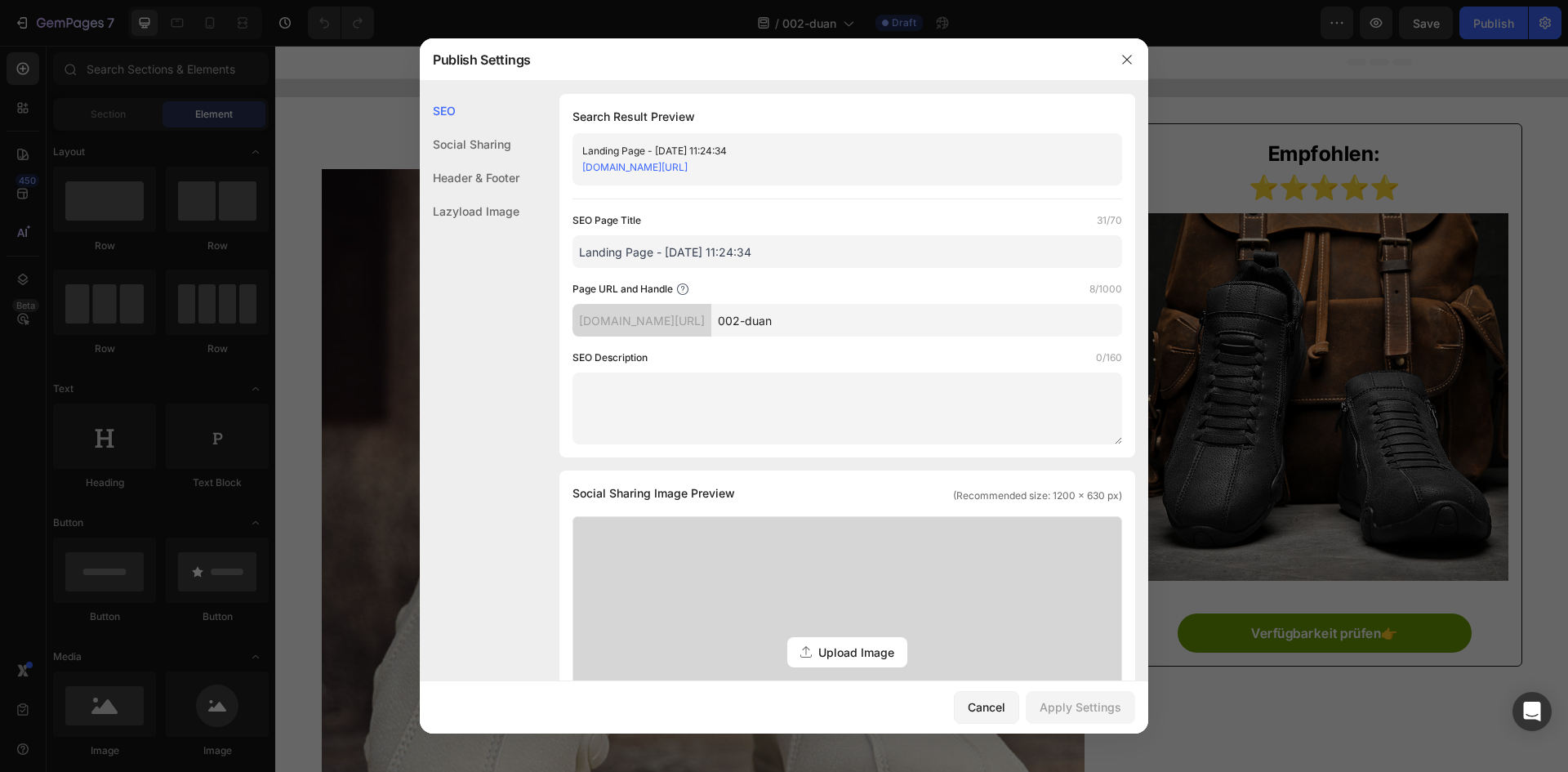
click at [843, 254] on input "Landing Page - [DATE] 11:24:34" at bounding box center [847, 251] width 550 height 33
paste input "Herrenschuhe"
type input "Herrenschuhe"
click at [886, 336] on input "002-duan" at bounding box center [917, 320] width 411 height 33
click at [876, 317] on input "002-duan" at bounding box center [917, 320] width 411 height 33
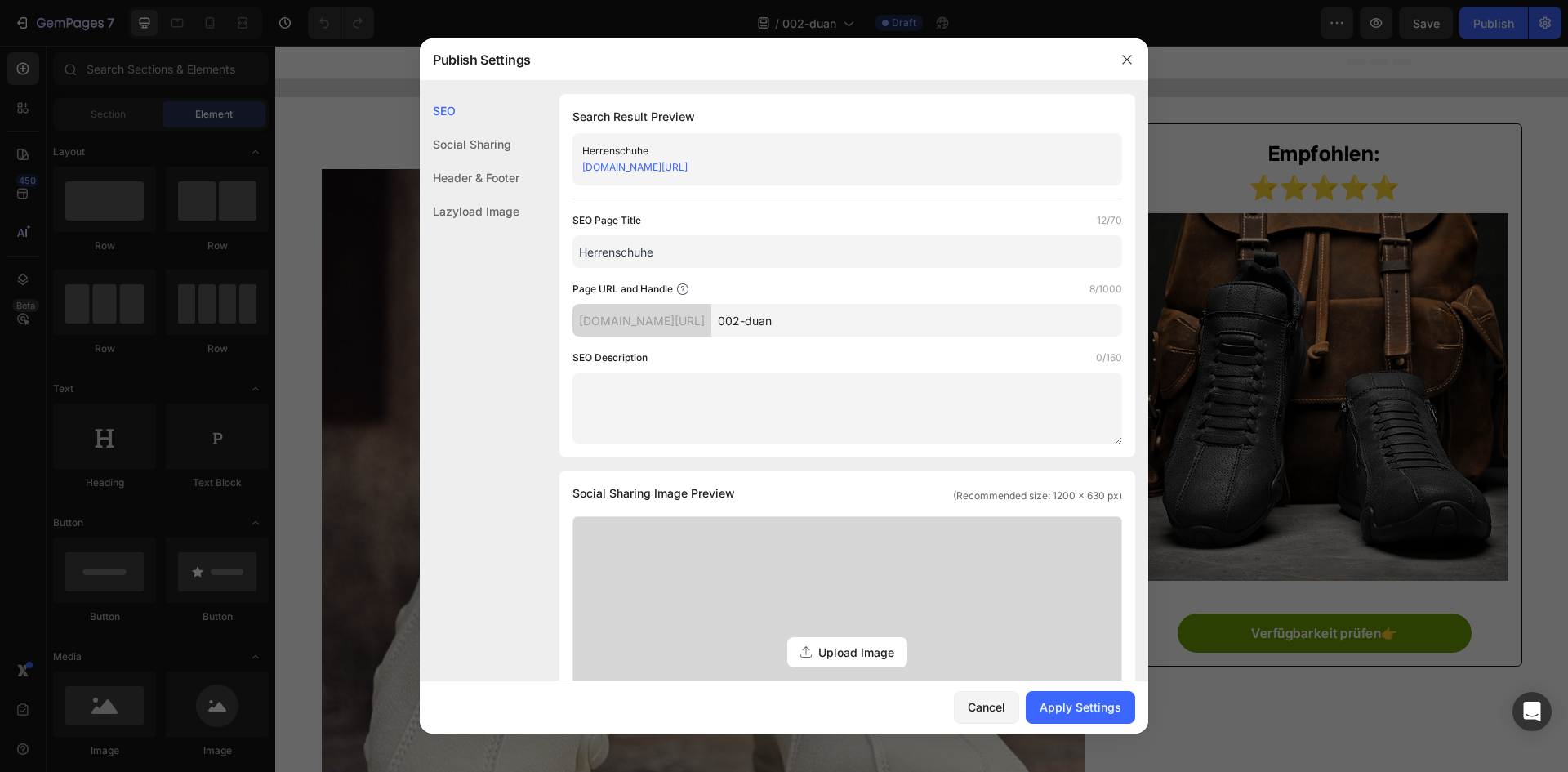
paste input "Herrenschuhe"
click at [865, 348] on div "SEO Page Title 12/70 Herrenschuhe Page URL and Handle 12/1000 kaynfx-x8.myshopi…" at bounding box center [847, 328] width 550 height 232
drag, startPoint x: 1080, startPoint y: 705, endPoint x: 972, endPoint y: 384, distance: 338.7
click at [972, 385] on div "Publish Settings SEO Social Sharing Header & Footer Lazyload Image SEO Search R…" at bounding box center [784, 386] width 728 height 695
click at [936, 317] on input "Herrenschuhe" at bounding box center [917, 320] width 411 height 33
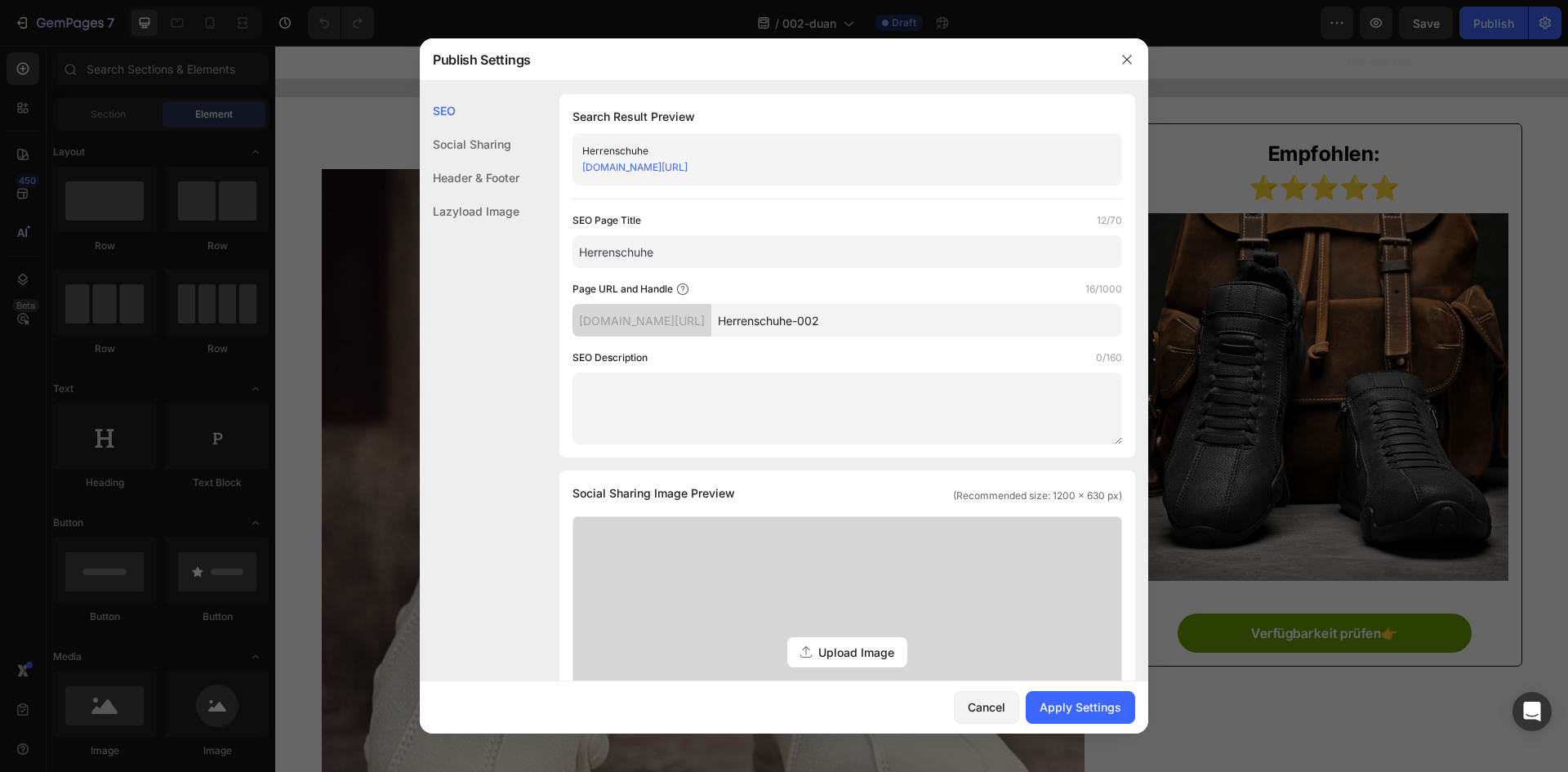
type input "Herrenschuhe-002"
click at [928, 344] on div "SEO Page Title 12/70 Herrenschuhe Page URL and Handle 16/1000 kaynfx-x8.myshopi…" at bounding box center [847, 328] width 550 height 232
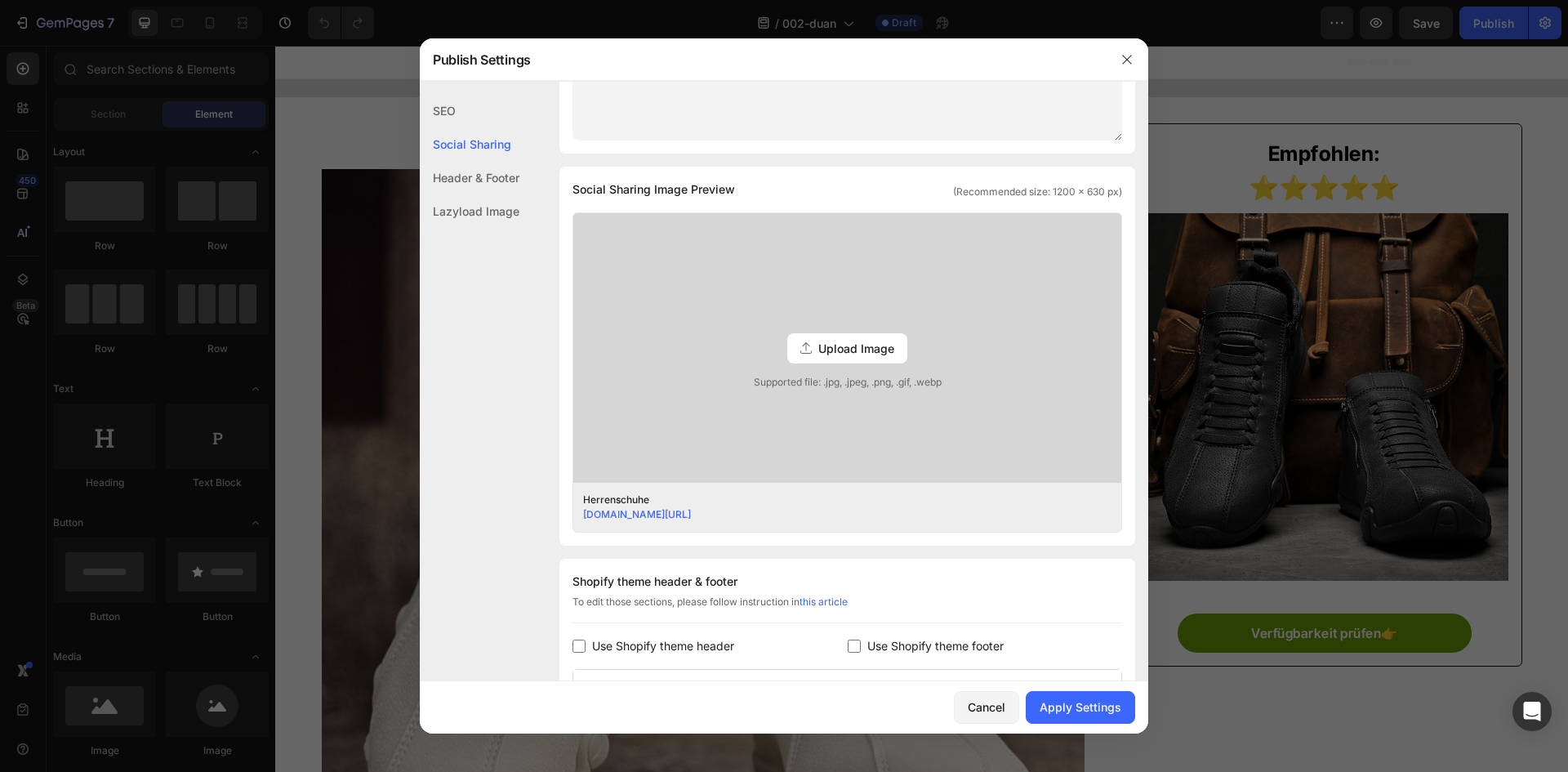
scroll to position [490, 0]
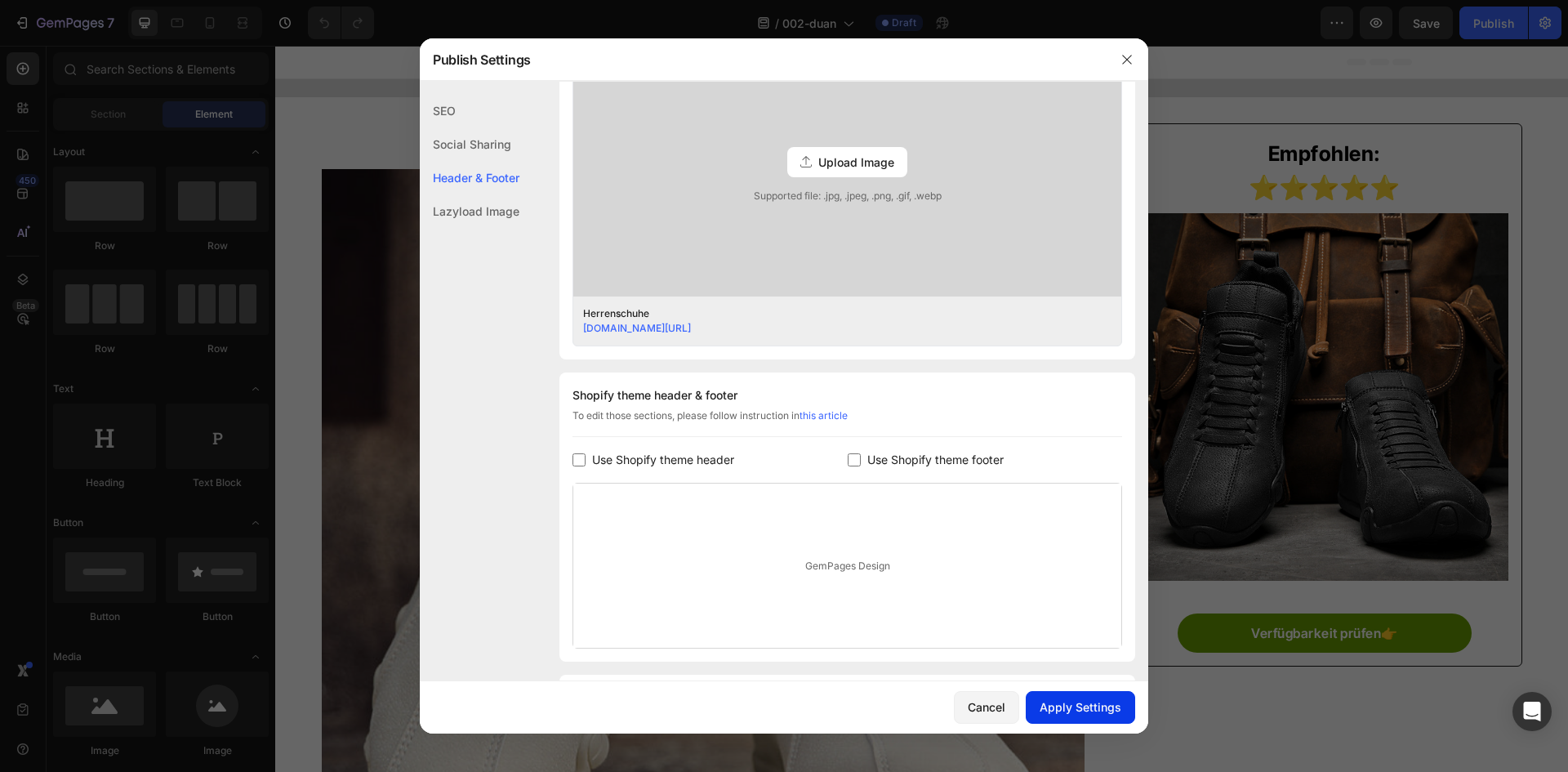
click at [1095, 703] on div "Apply Settings" at bounding box center [1081, 707] width 82 height 18
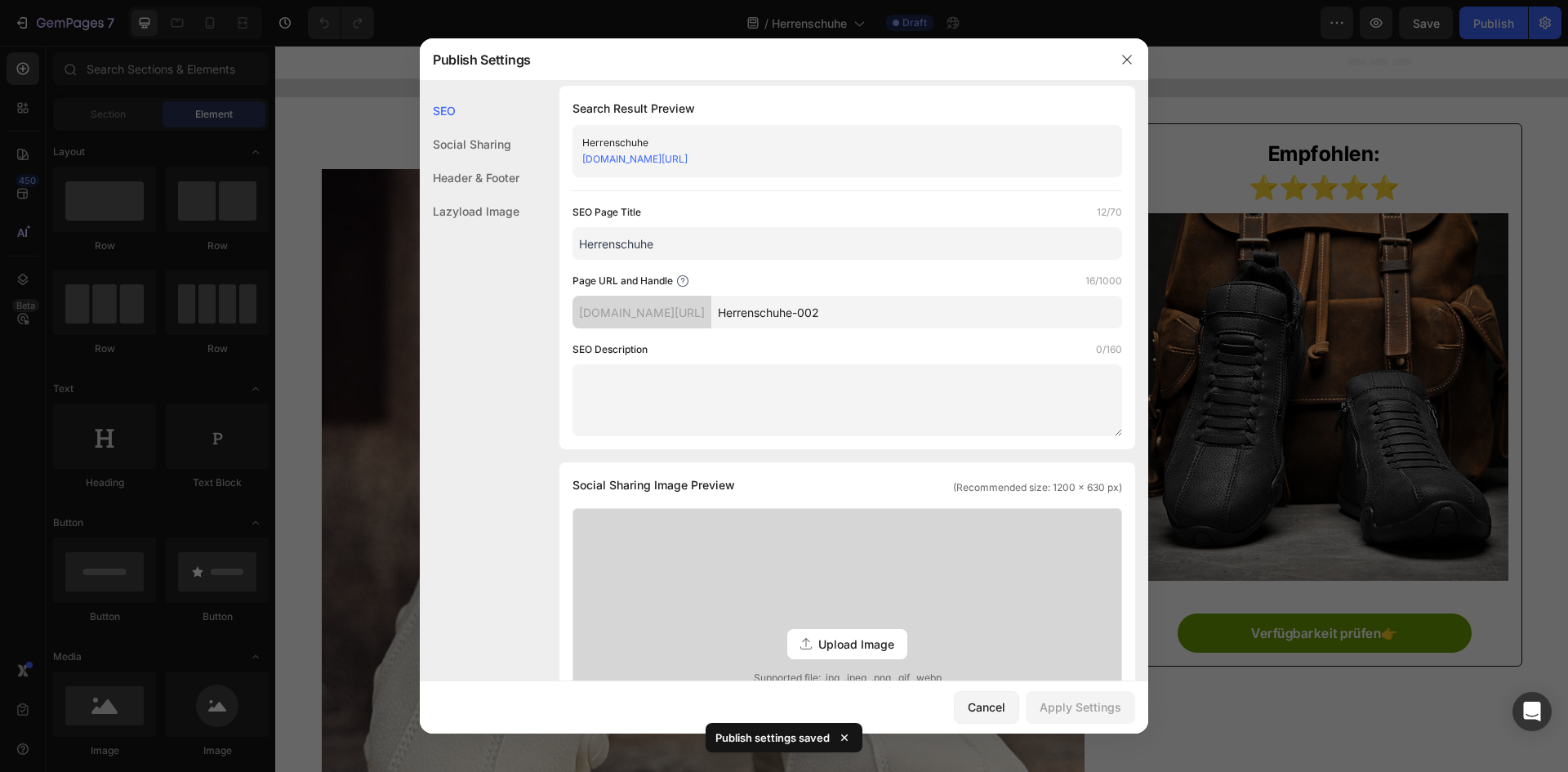
scroll to position [0, 0]
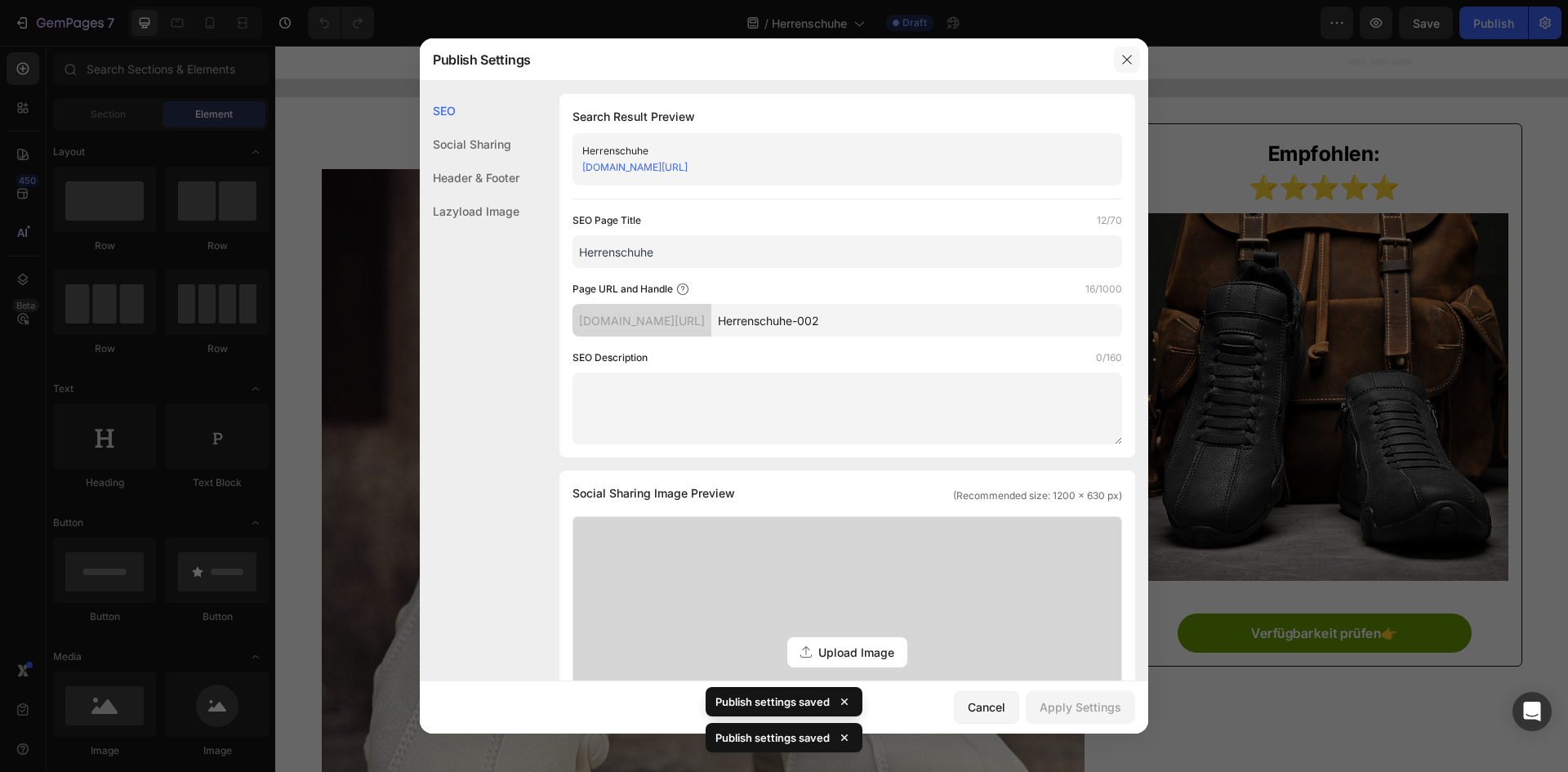
click at [1129, 51] on button "button" at bounding box center [1127, 59] width 26 height 26
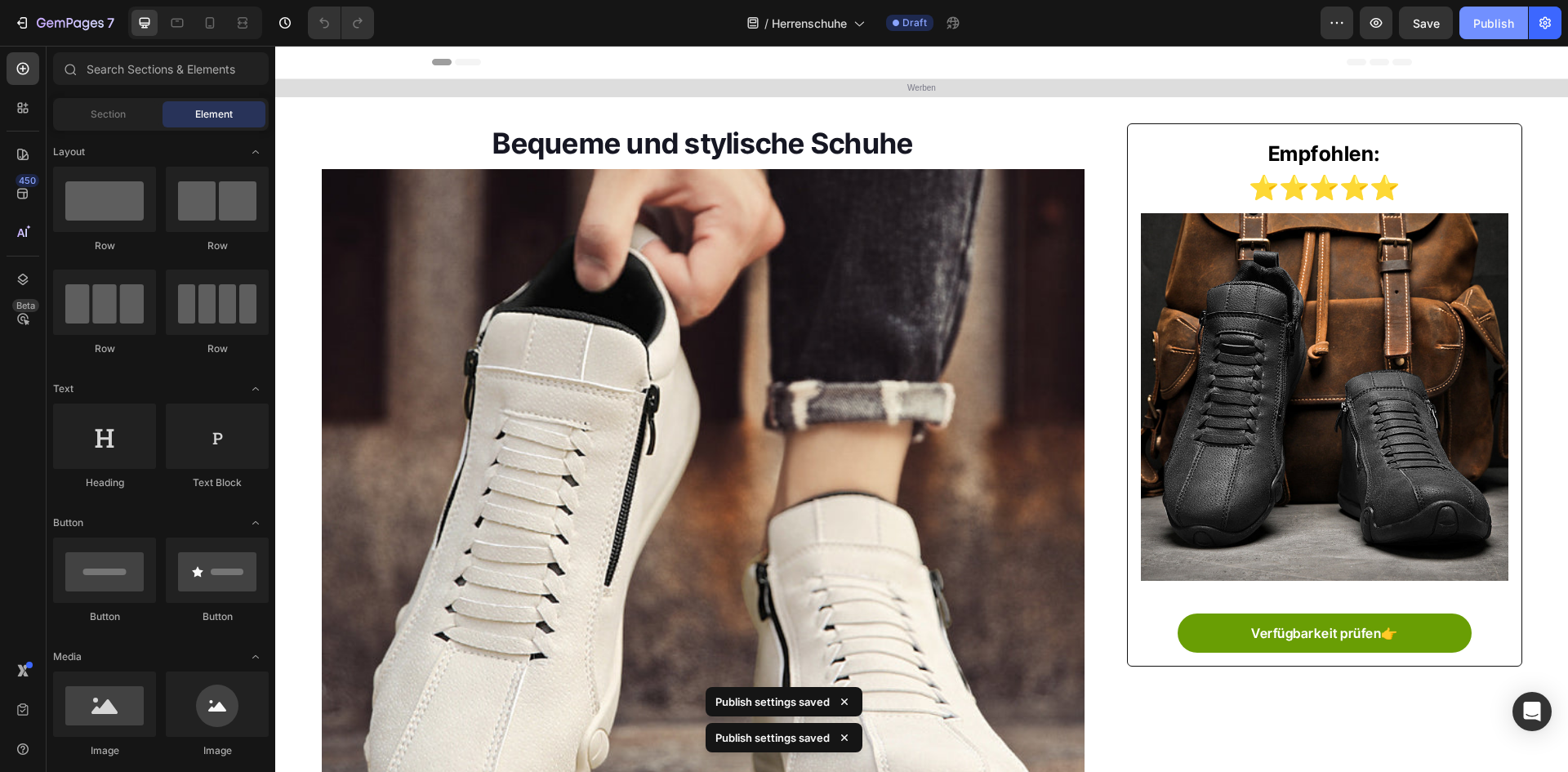
click at [1492, 31] on div "Publish" at bounding box center [1494, 23] width 41 height 18
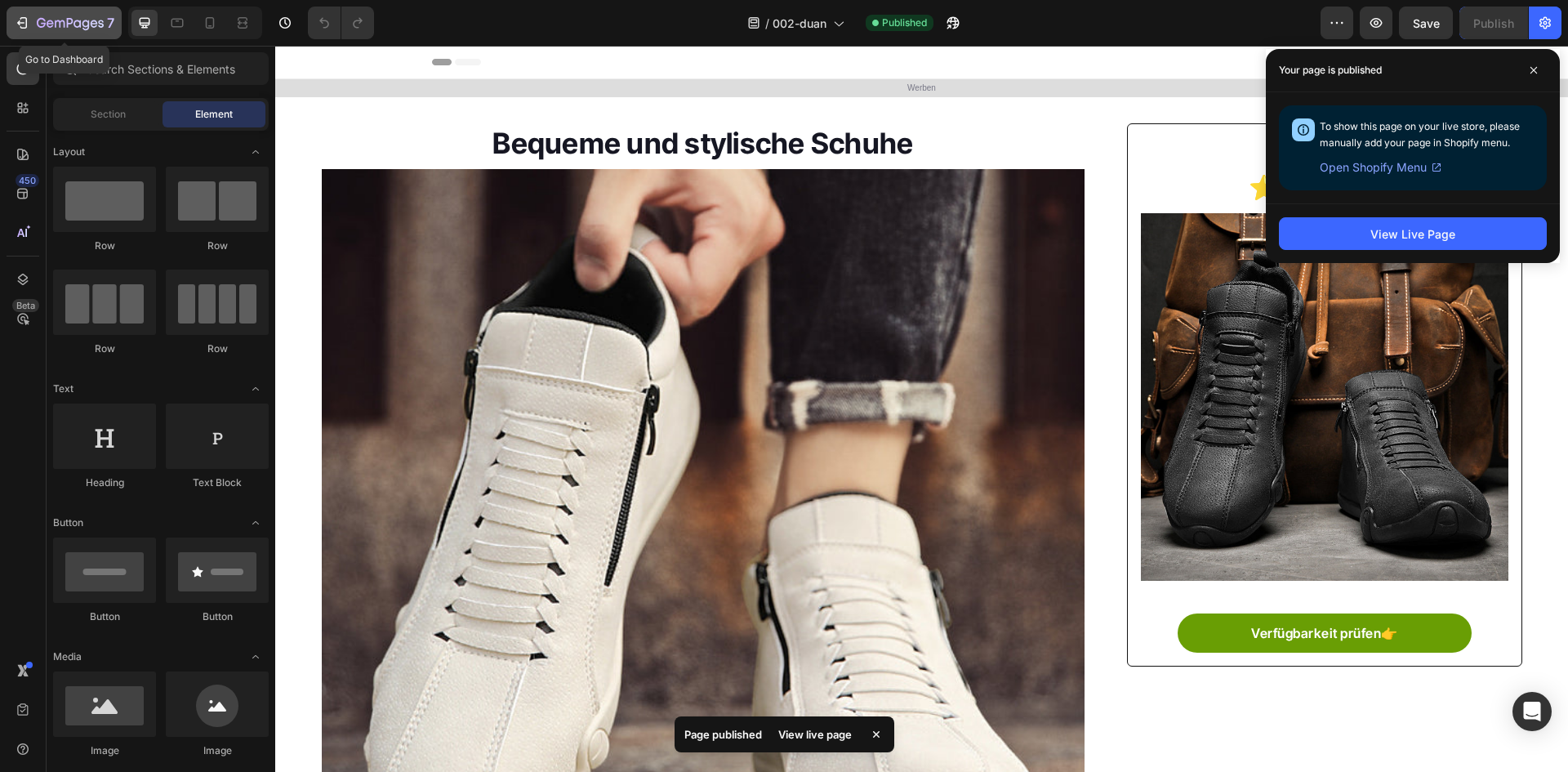
click at [59, 27] on icon "button" at bounding box center [60, 23] width 10 height 8
